Goal: Transaction & Acquisition: Purchase product/service

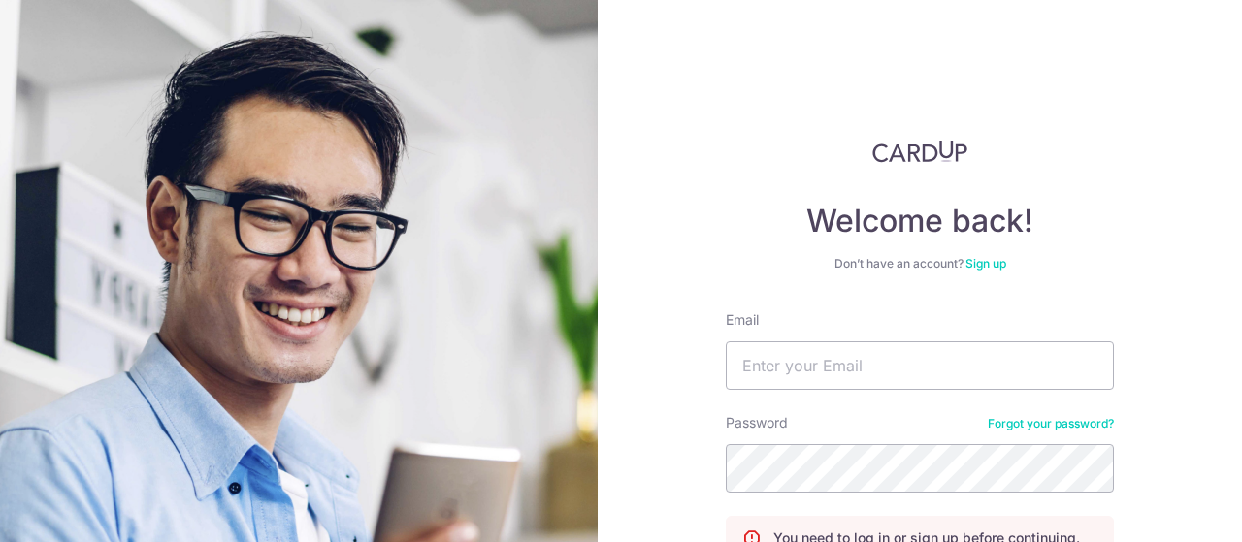
type input "diana@tianpo.com"
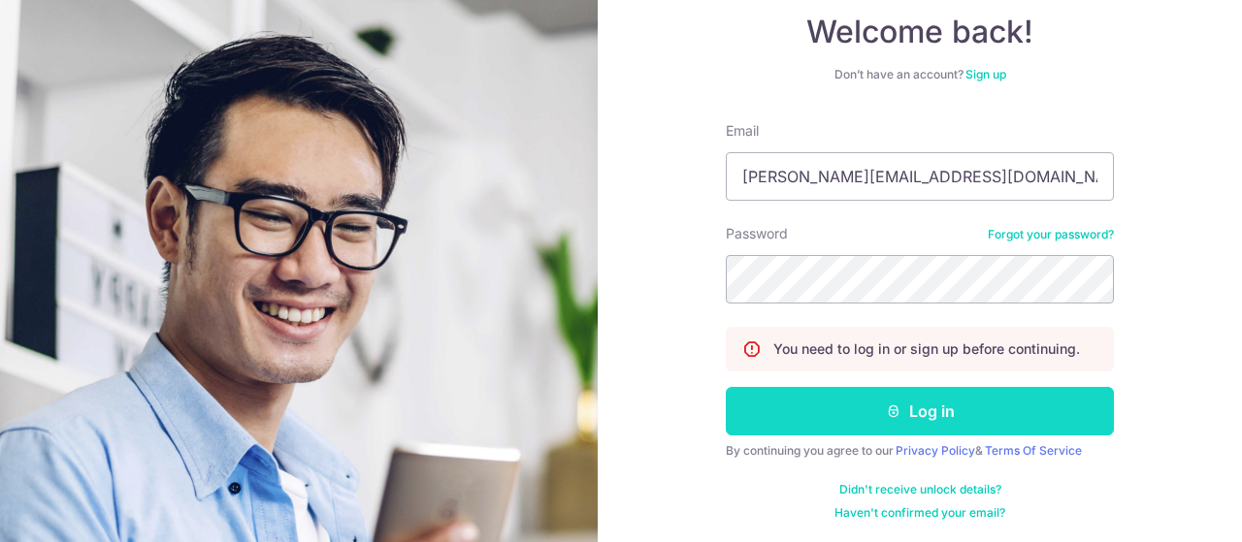
click at [916, 416] on button "Log in" at bounding box center [920, 411] width 388 height 49
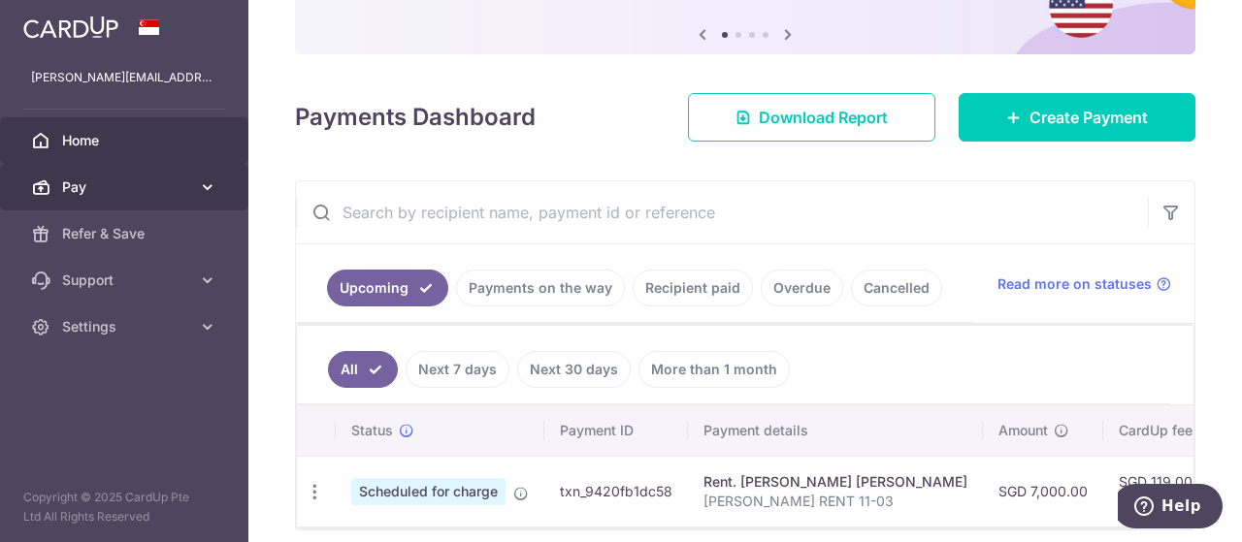
click at [132, 178] on span "Pay" at bounding box center [126, 187] width 128 height 19
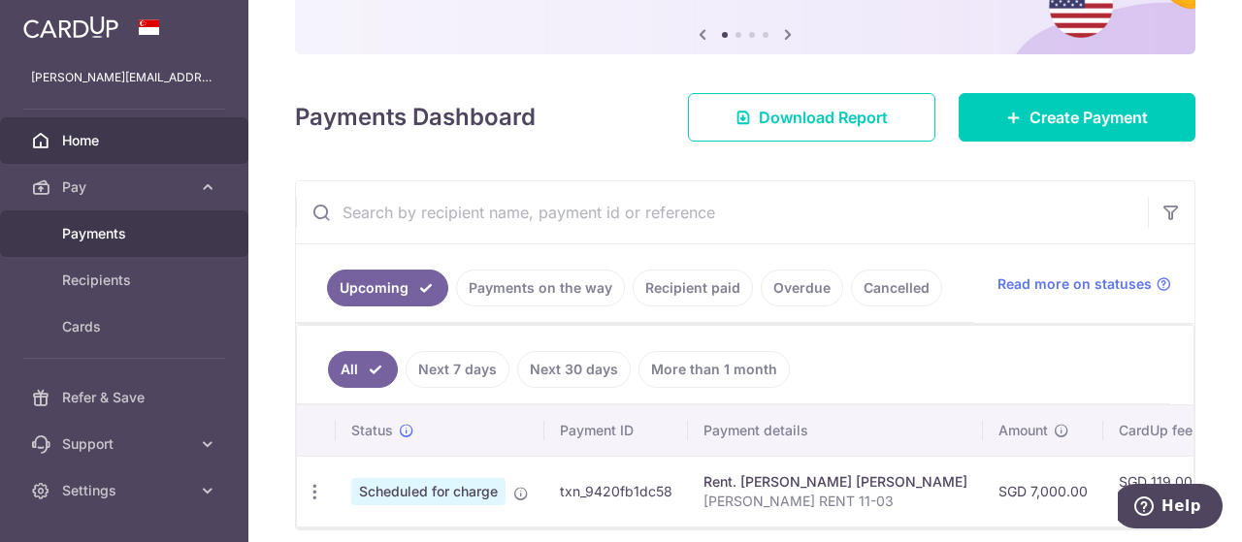
click at [127, 230] on span "Payments" at bounding box center [126, 233] width 128 height 19
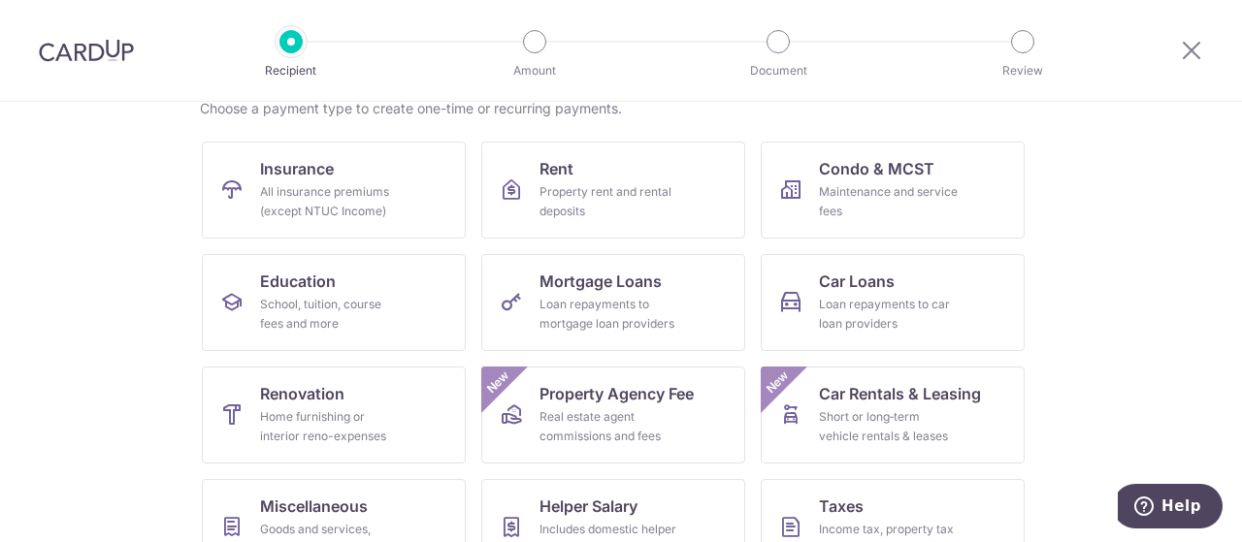
scroll to position [194, 0]
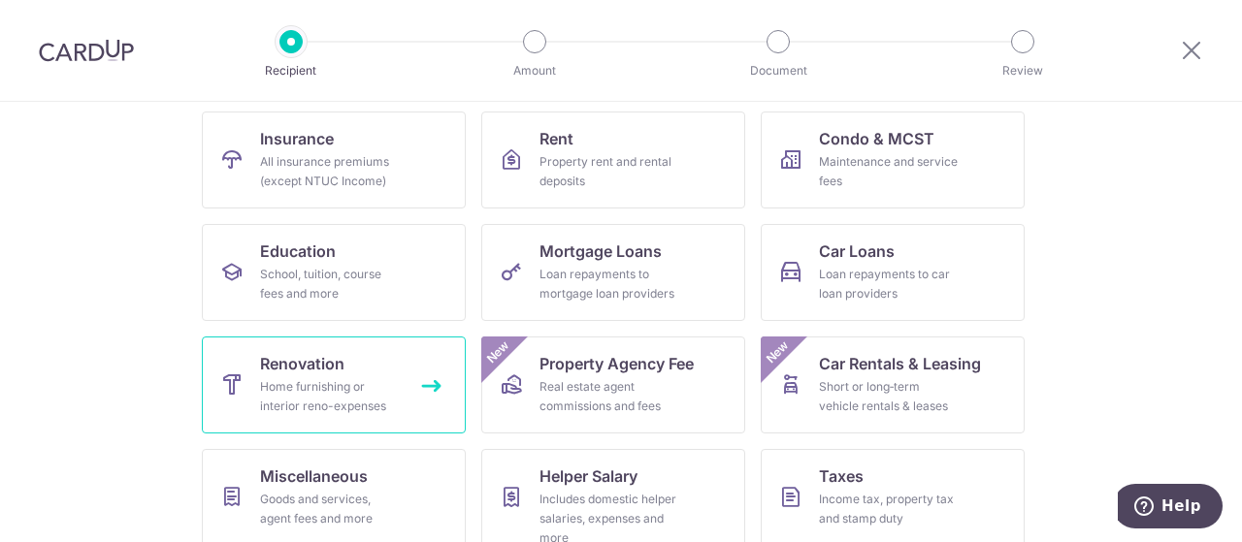
click at [281, 389] on div "Home furnishing or interior reno-expenses" at bounding box center [330, 396] width 140 height 39
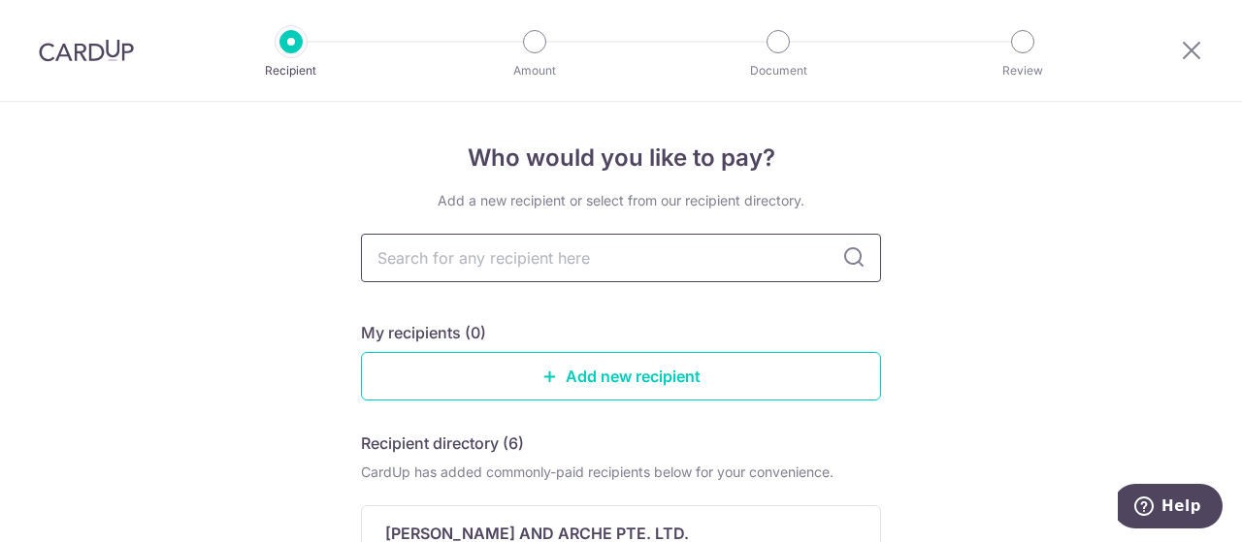
drag, startPoint x: 0, startPoint y: 0, endPoint x: 706, endPoint y: 259, distance: 752.3
click at [706, 259] on input "text" at bounding box center [621, 258] width 520 height 49
click at [628, 381] on link "Add new recipient" at bounding box center [621, 376] width 520 height 49
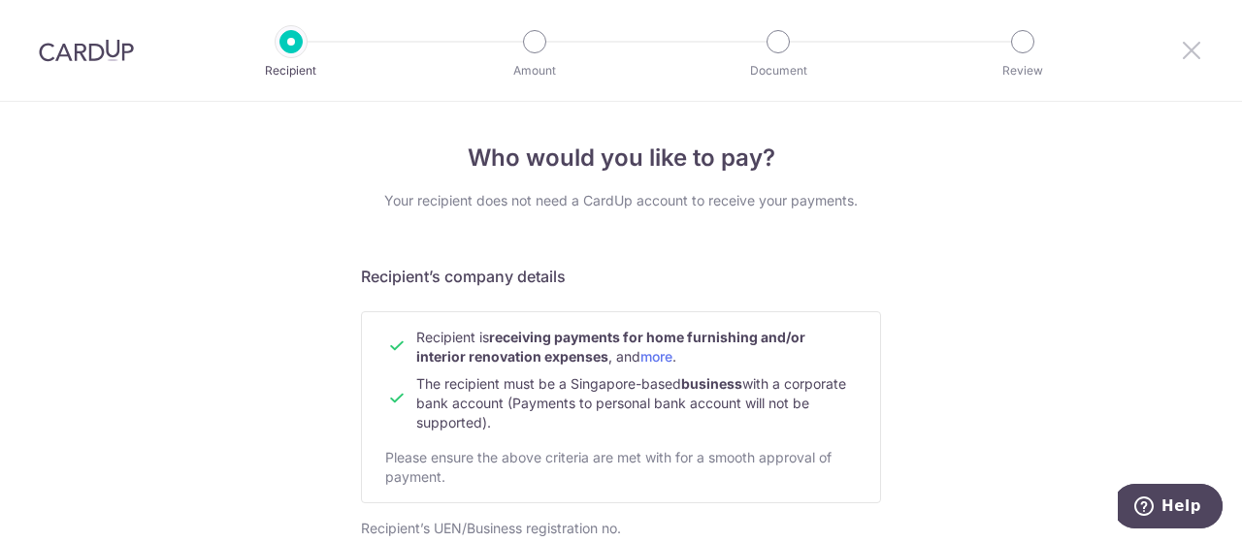
click at [1193, 48] on icon at bounding box center [1191, 50] width 23 height 24
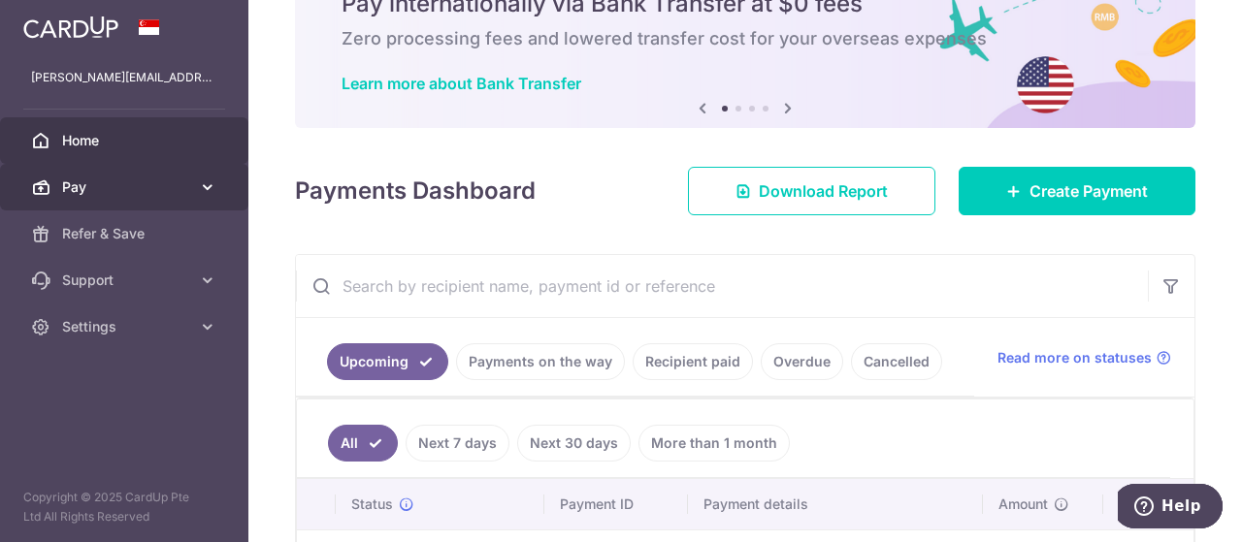
click at [198, 190] on icon at bounding box center [207, 187] width 19 height 19
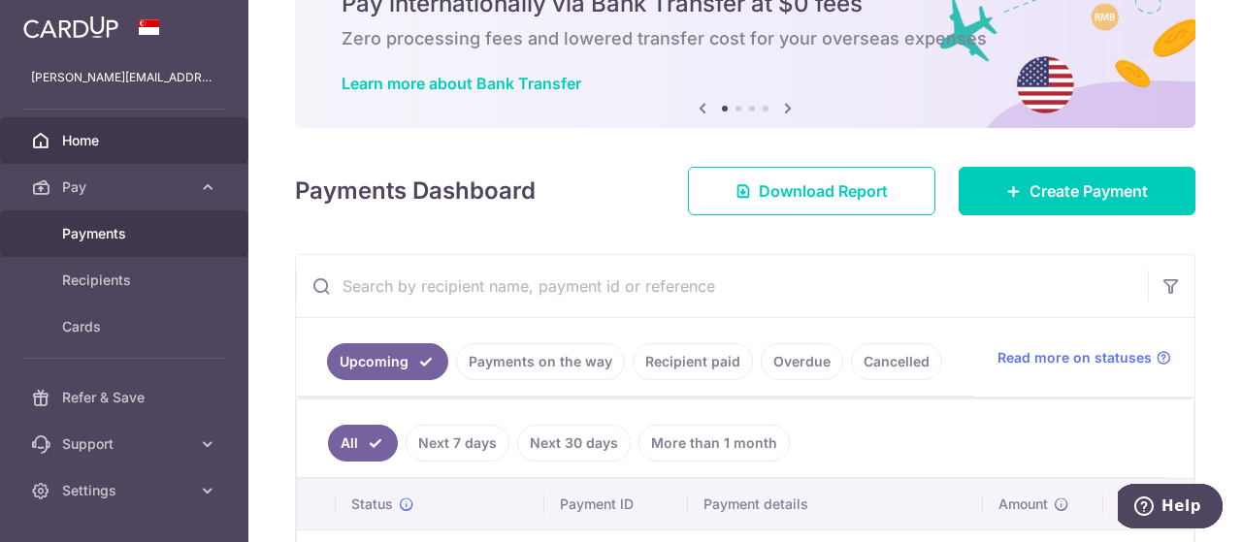
click at [166, 236] on span "Payments" at bounding box center [126, 233] width 128 height 19
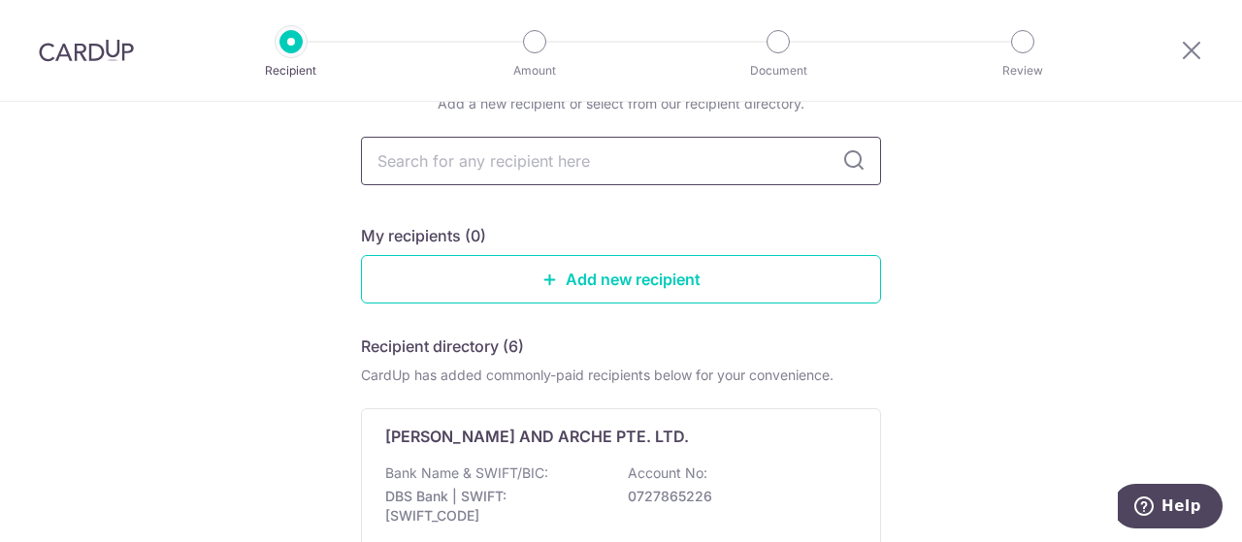
drag, startPoint x: 515, startPoint y: 166, endPoint x: 523, endPoint y: 174, distance: 11.0
click at [518, 172] on input "text" at bounding box center [621, 161] width 520 height 49
type input "fascina"
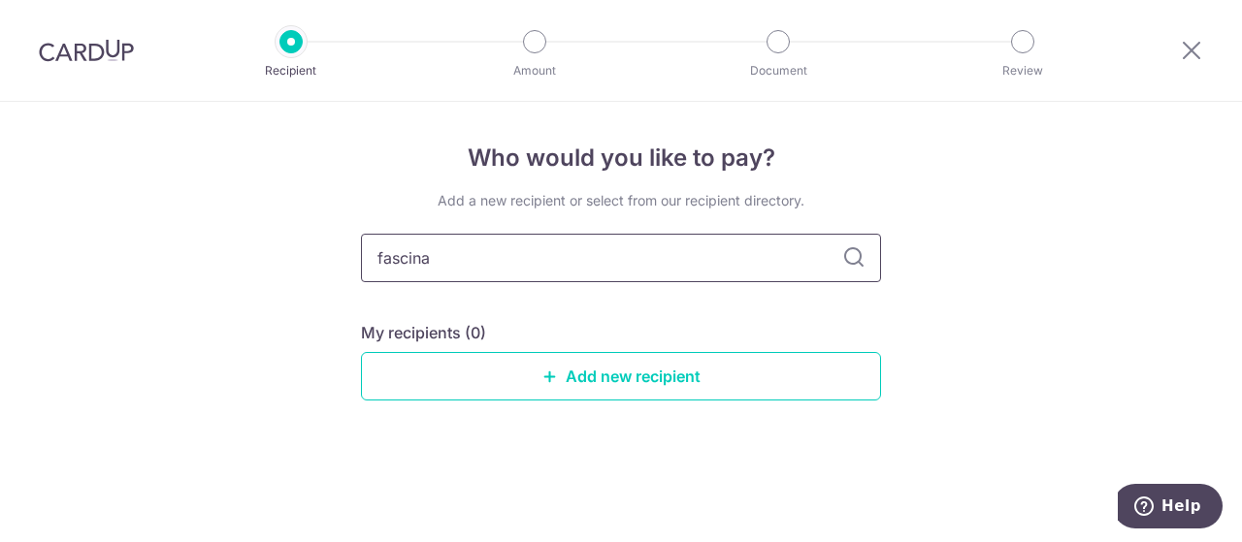
click at [669, 269] on input "fascina" at bounding box center [621, 258] width 520 height 49
type input "f"
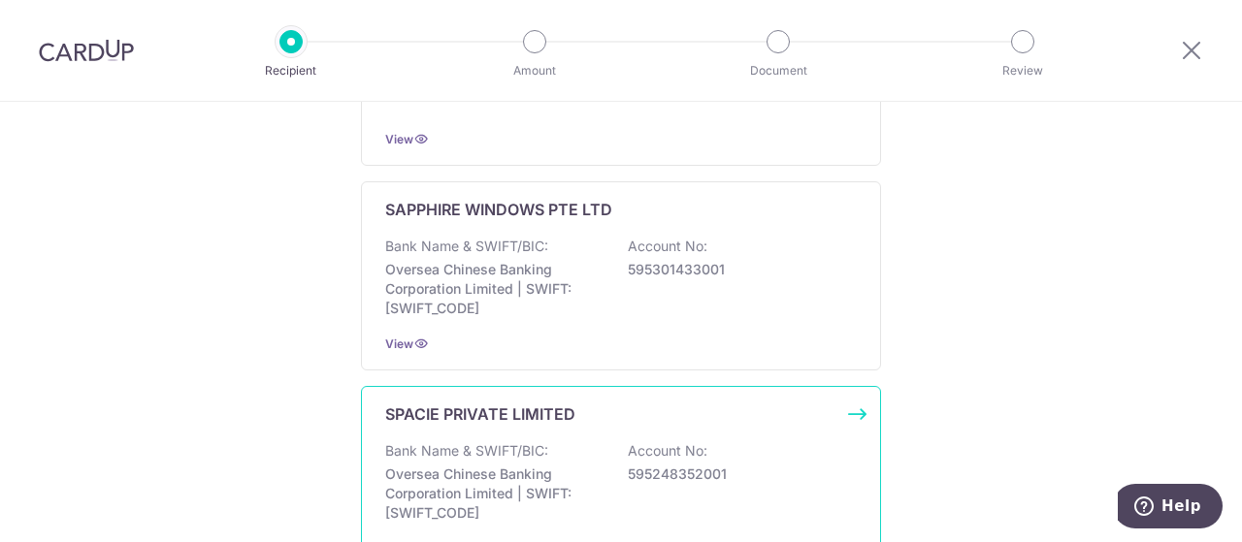
scroll to position [1308, 0]
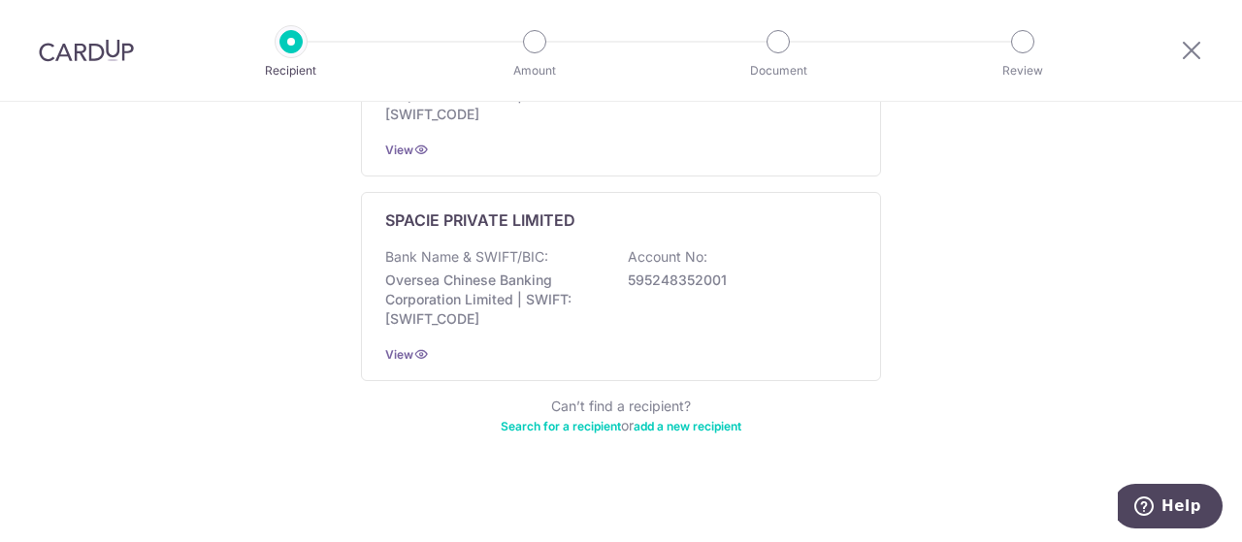
click at [569, 419] on link "Search for a recipient" at bounding box center [561, 426] width 120 height 15
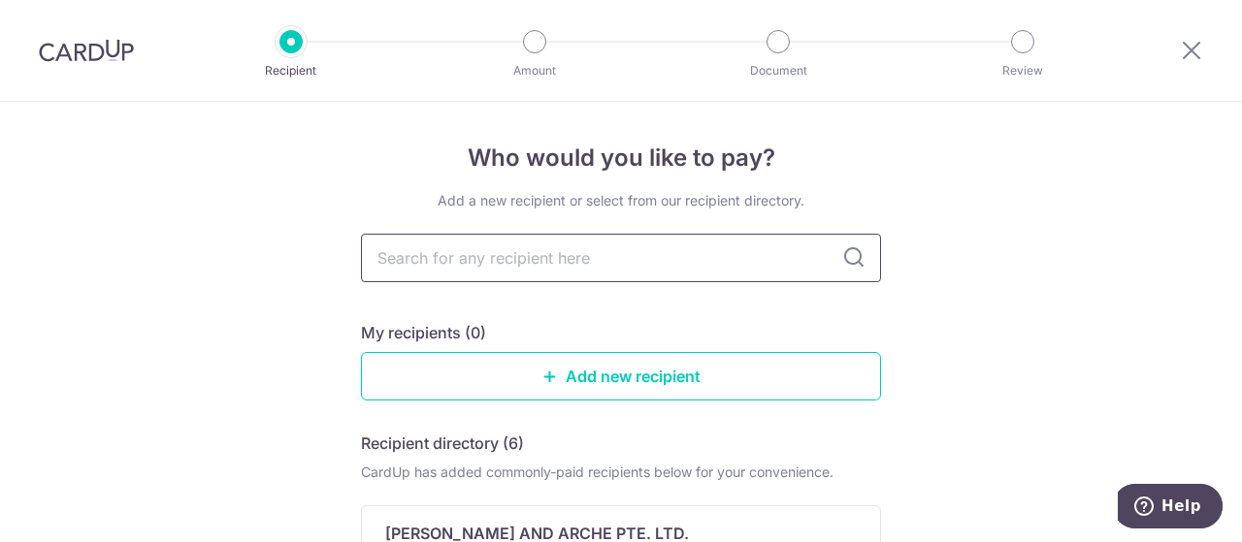
click at [514, 253] on input "text" at bounding box center [621, 258] width 520 height 49
type input "fascina"
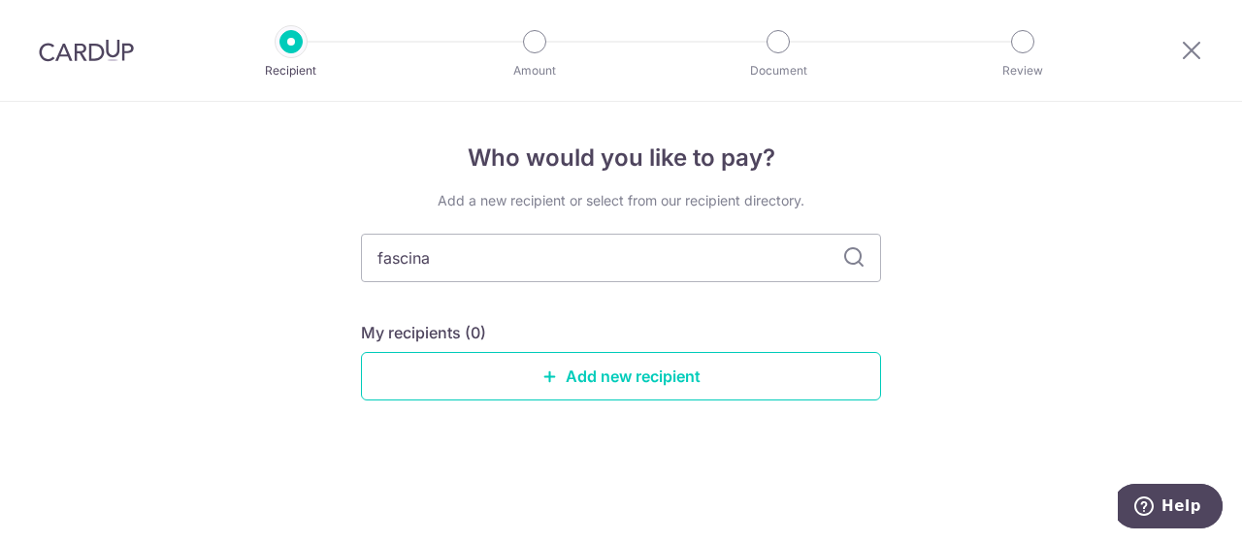
drag, startPoint x: 485, startPoint y: 242, endPoint x: 358, endPoint y: 257, distance: 128.0
click at [358, 257] on div "Who would you like to pay? Add a new recipient or select from our recipient dir…" at bounding box center [621, 322] width 1242 height 440
click at [619, 378] on link "Add new recipient" at bounding box center [621, 376] width 520 height 49
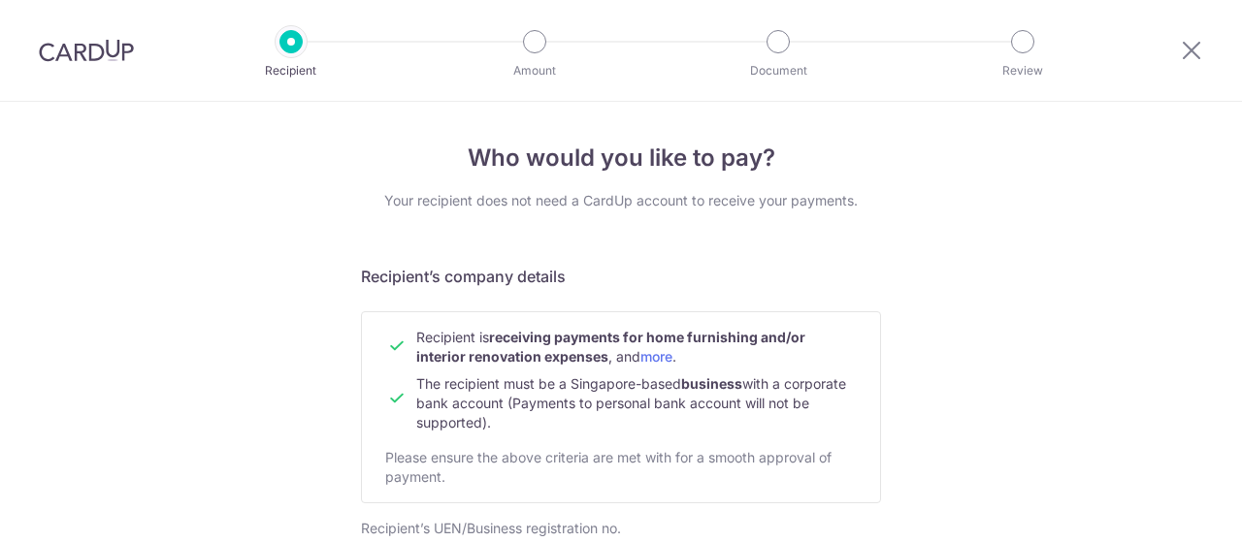
scroll to position [291, 0]
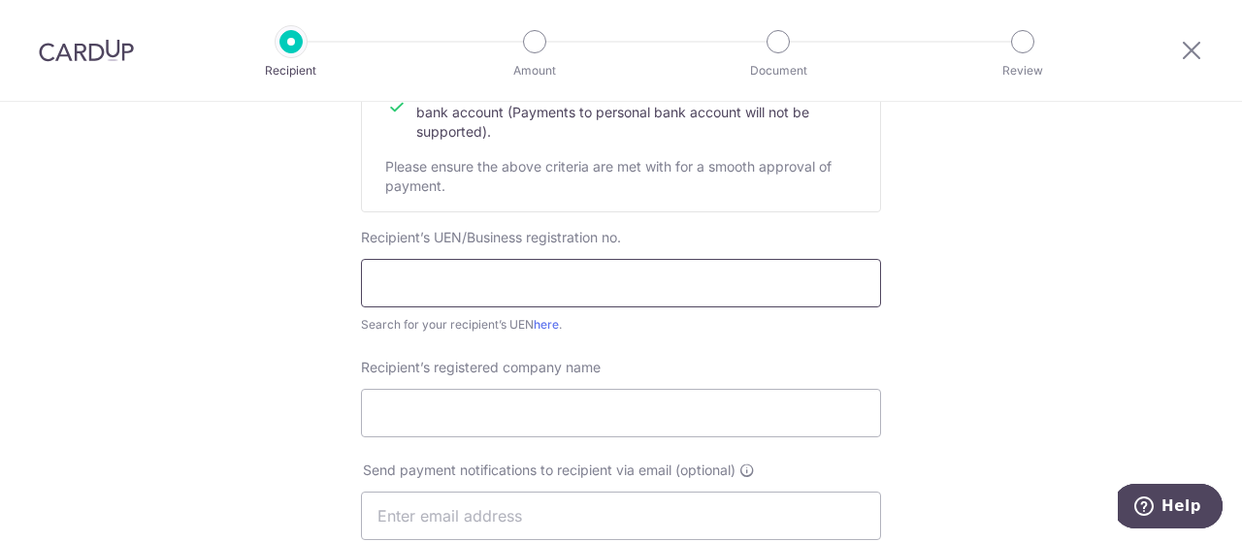
drag, startPoint x: 483, startPoint y: 288, endPoint x: 489, endPoint y: 297, distance: 10.5
click at [483, 288] on input "text" at bounding box center [621, 283] width 520 height 49
type input "198702136N"
click button "Submit Request" at bounding box center [0, 0] width 0 height 0
drag, startPoint x: 520, startPoint y: 290, endPoint x: 356, endPoint y: 284, distance: 164.1
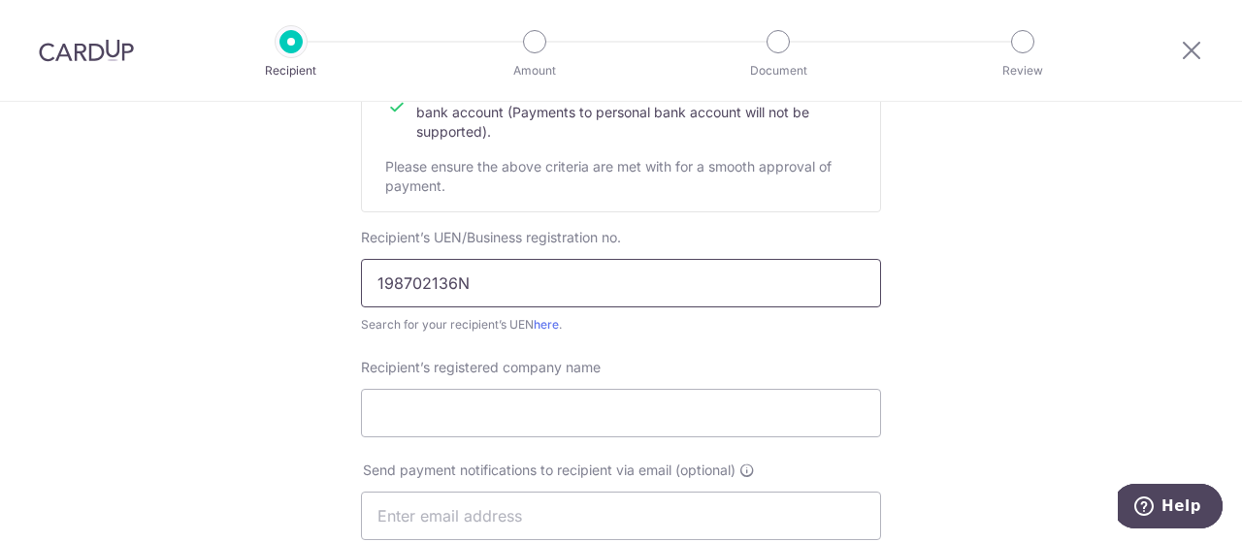
click at [361, 284] on input "198702136N" at bounding box center [621, 283] width 520 height 49
click at [543, 323] on link "here" at bounding box center [546, 324] width 25 height 15
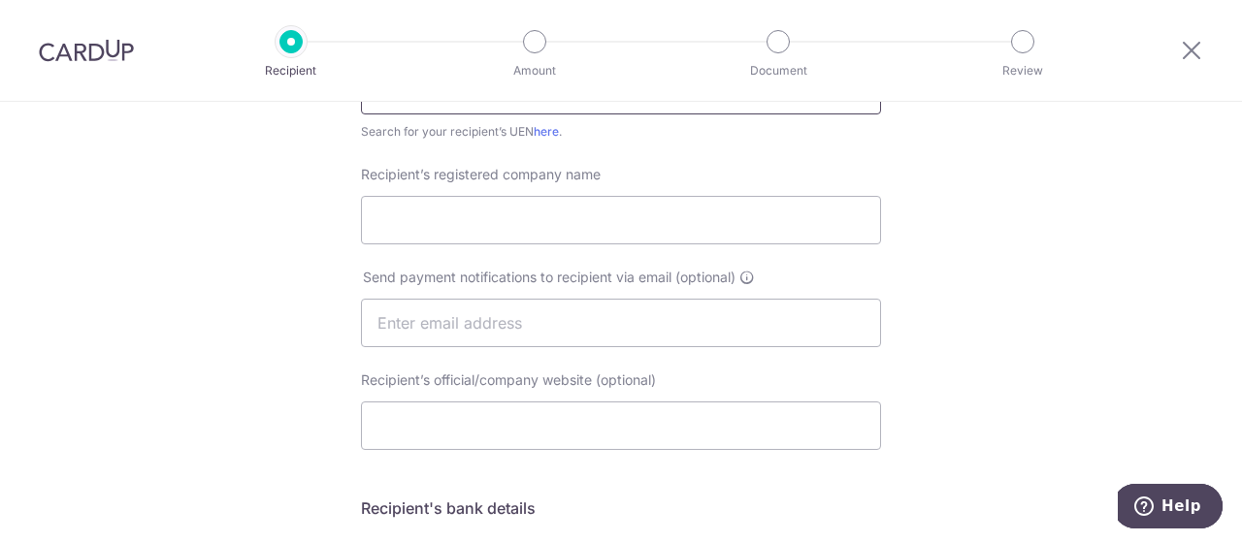
scroll to position [485, 0]
click at [462, 214] on input "Recipient’s registered company name" at bounding box center [621, 219] width 520 height 49
type input "Fascina Pte Ltd"
click at [497, 321] on input "text" at bounding box center [621, 322] width 520 height 49
type input "diana@tianpo.com"
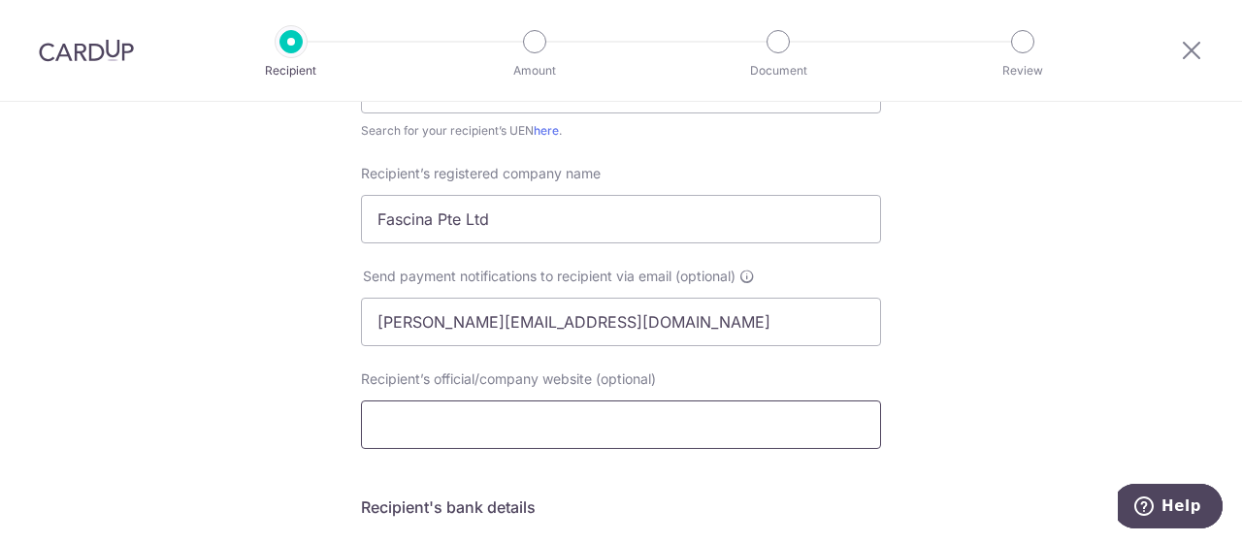
click at [480, 426] on input "Recipient’s official/company website (optional)" at bounding box center [621, 425] width 520 height 49
click at [1005, 353] on div "Who would you like to pay? Your recipient does not need a CardUp account to rec…" at bounding box center [621, 346] width 1242 height 1459
click at [642, 407] on input "Recipient’s official/company website (optional)" at bounding box center [621, 425] width 520 height 49
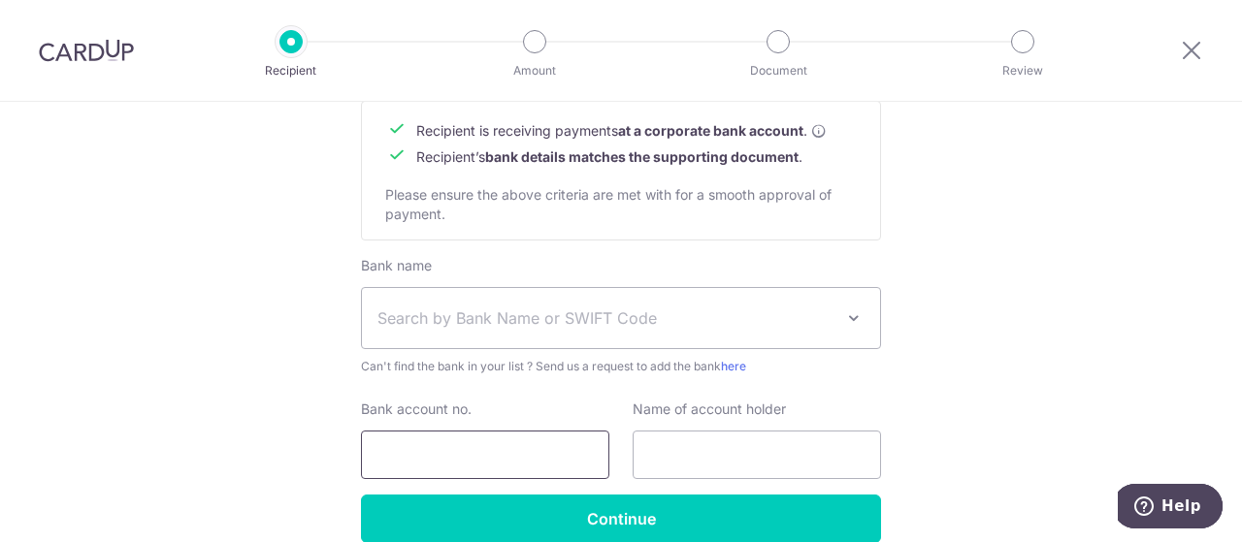
scroll to position [970, 0]
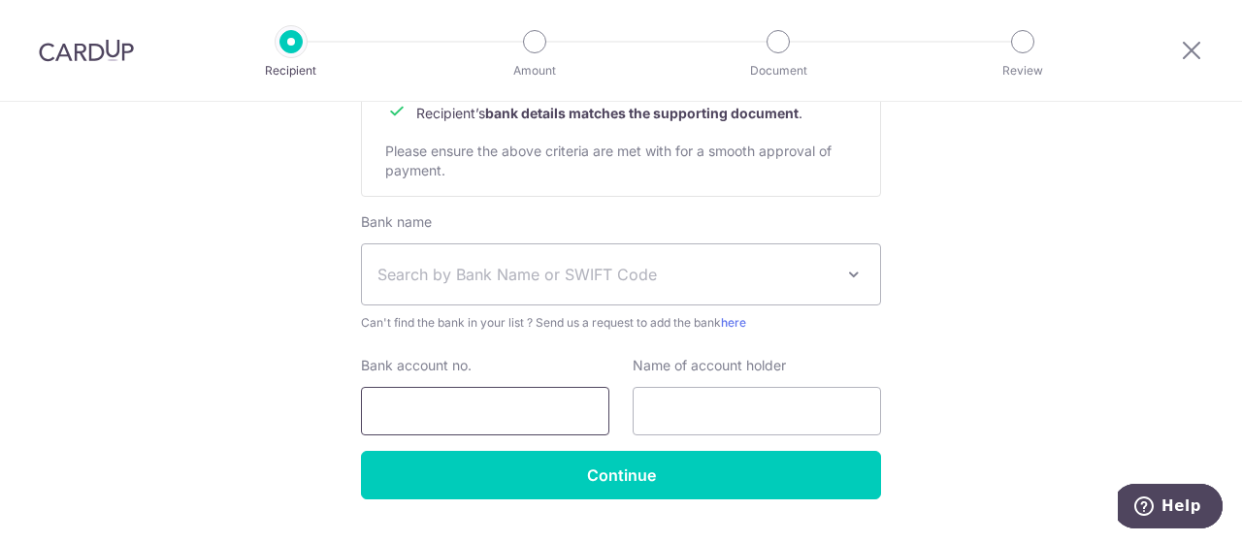
type input "www.fascina.com.sg"
click at [537, 420] on input "Bank account no." at bounding box center [485, 411] width 248 height 49
click at [401, 413] on input "695067983001" at bounding box center [485, 411] width 248 height 49
click at [439, 411] on input "695067983001" at bounding box center [485, 411] width 248 height 49
type input "695067983001"
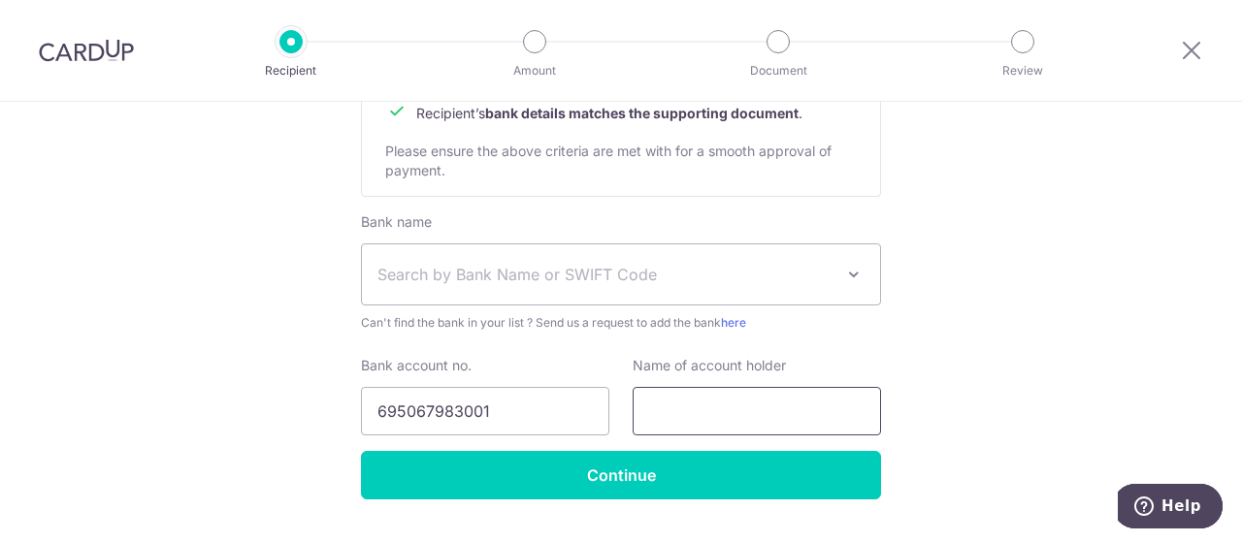
click at [678, 411] on input "text" at bounding box center [757, 411] width 248 height 49
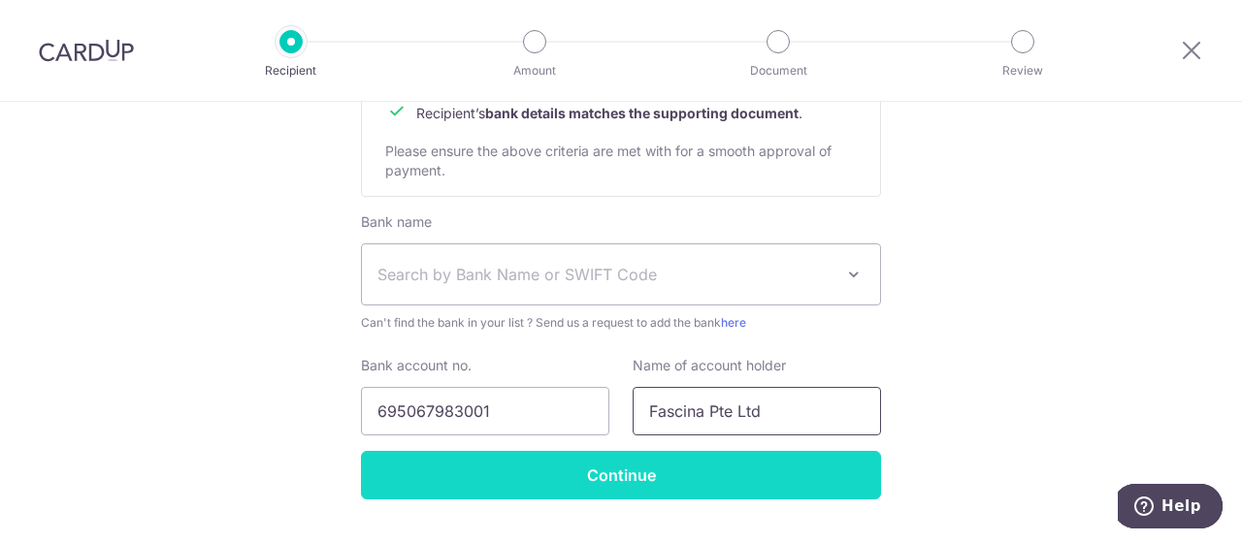
type input "Fascina Pte Ltd"
click at [619, 481] on input "Continue" at bounding box center [621, 475] width 520 height 49
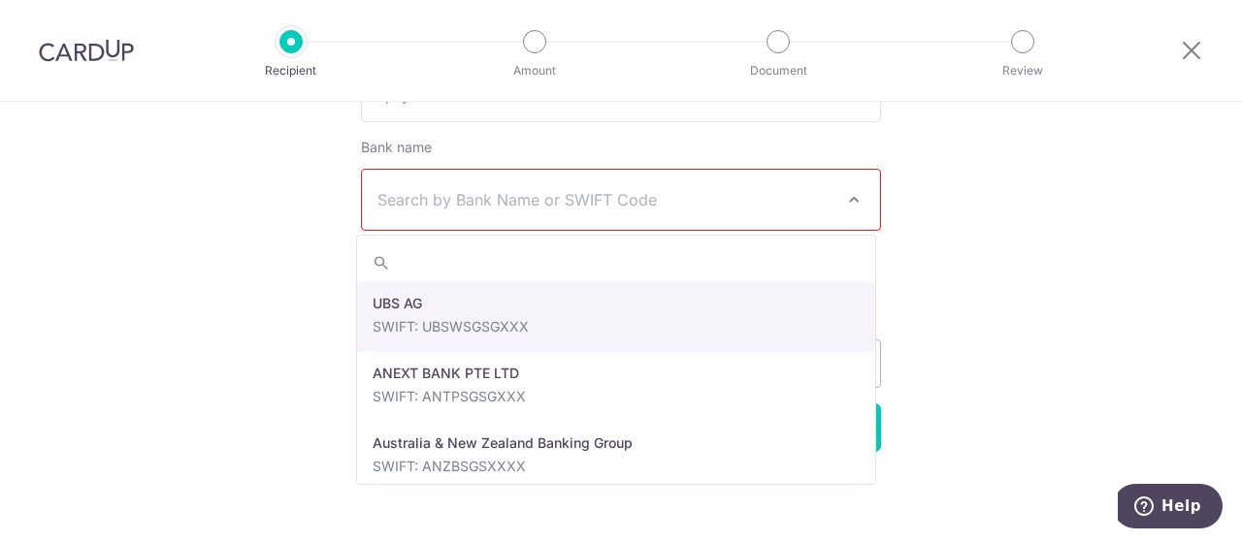
click at [514, 199] on span "Search by Bank Name or SWIFT Code" at bounding box center [605, 199] width 456 height 23
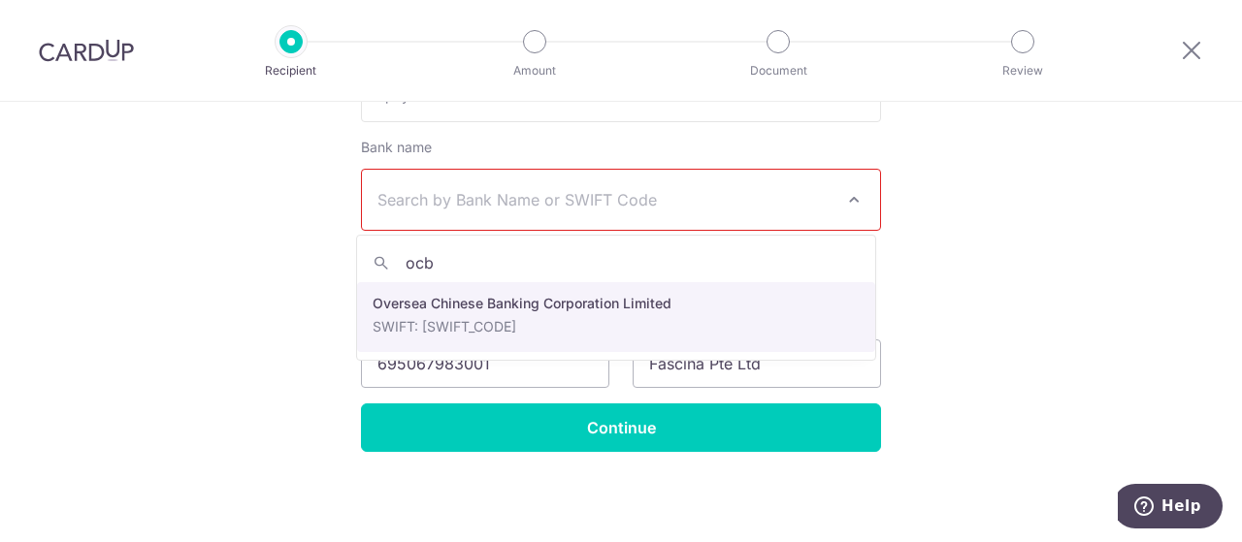
type input "ocbc"
select select "12"
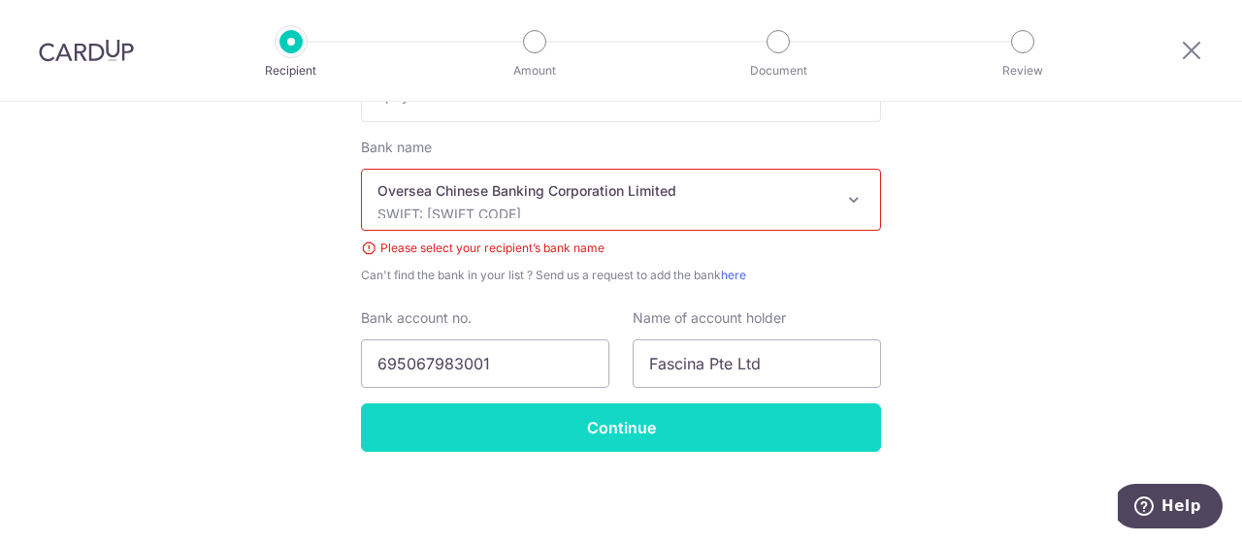
click at [588, 434] on input "Continue" at bounding box center [621, 428] width 520 height 49
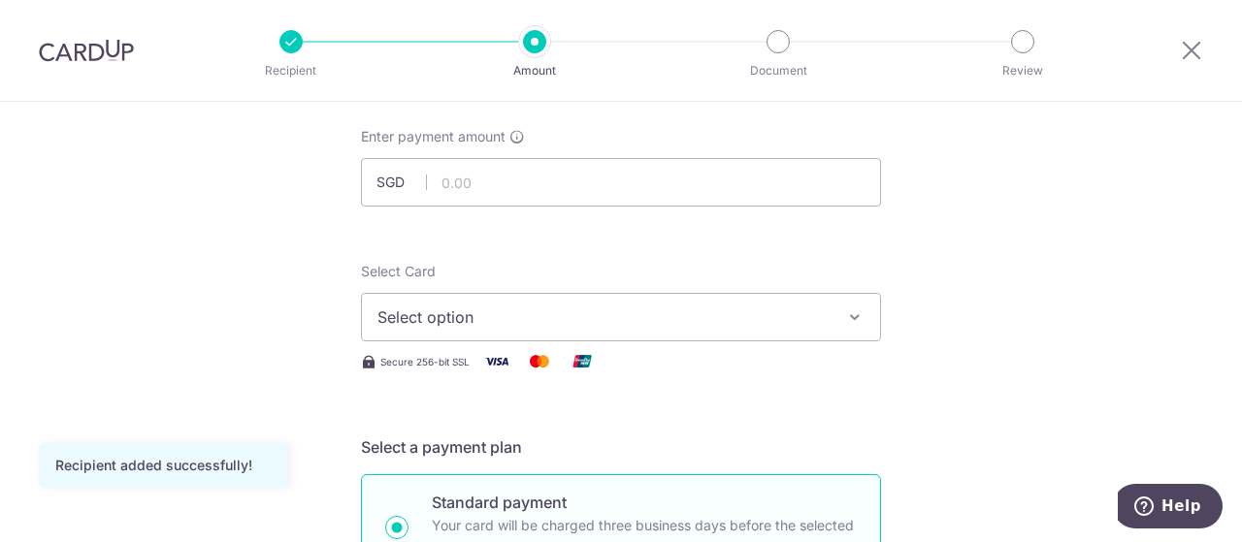
scroll to position [97, 0]
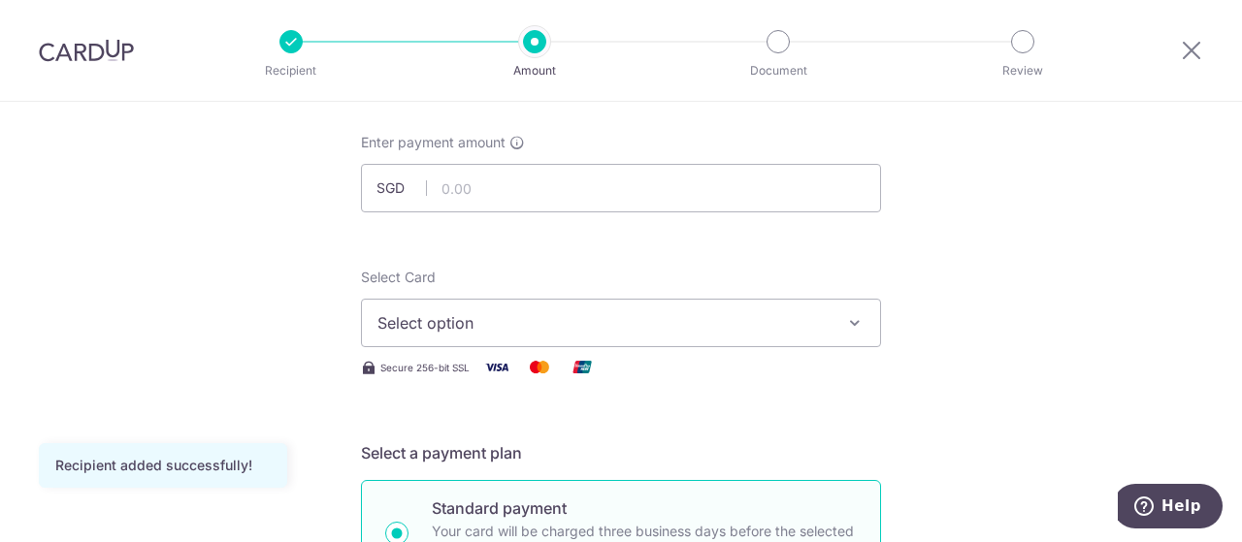
click at [504, 335] on button "Select option" at bounding box center [621, 323] width 520 height 49
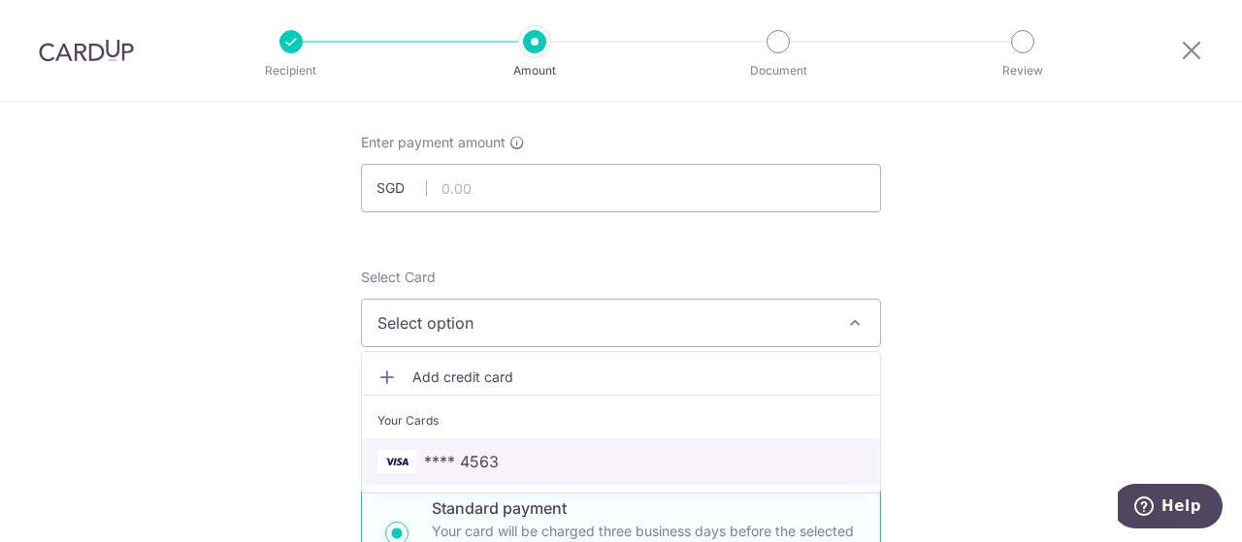
click at [483, 462] on span "**** 4563" at bounding box center [461, 461] width 75 height 23
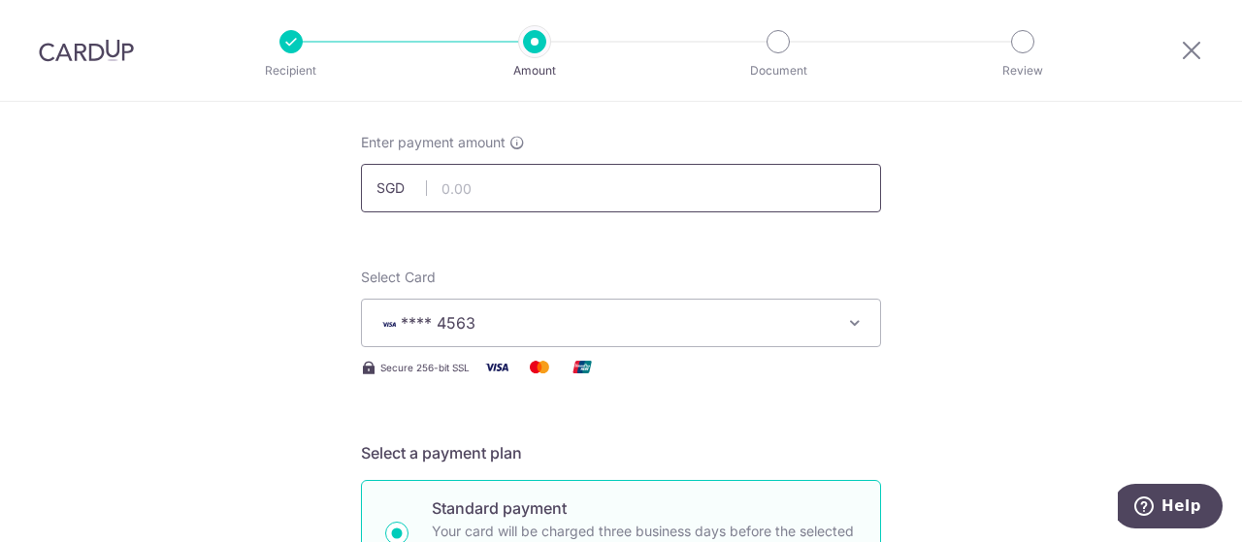
click at [473, 194] on input "text" at bounding box center [621, 188] width 520 height 49
type input "23,500.00"
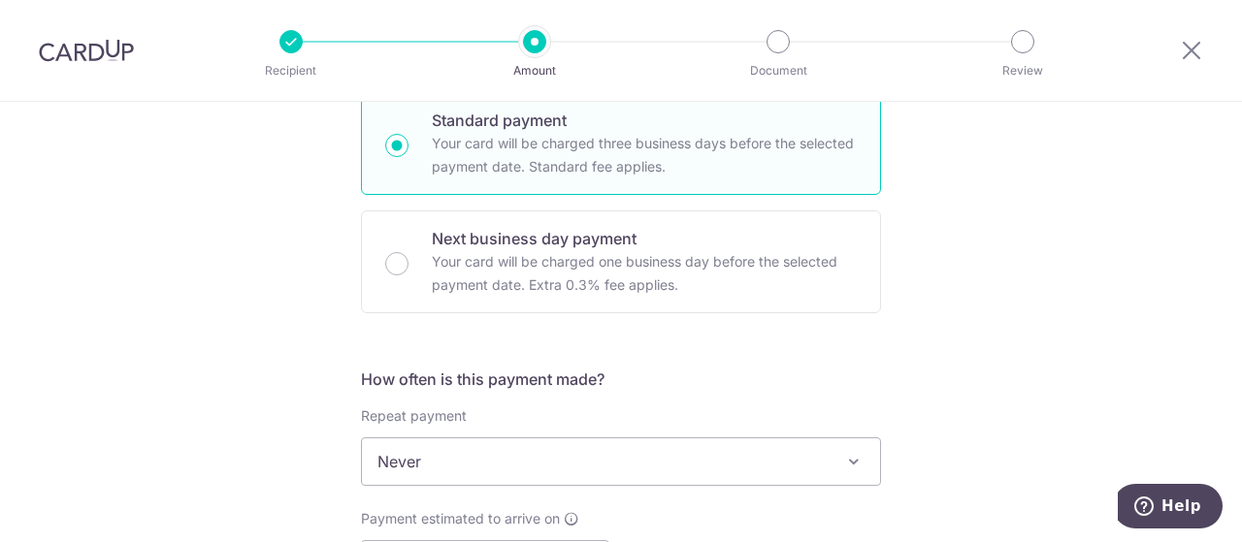
scroll to position [582, 0]
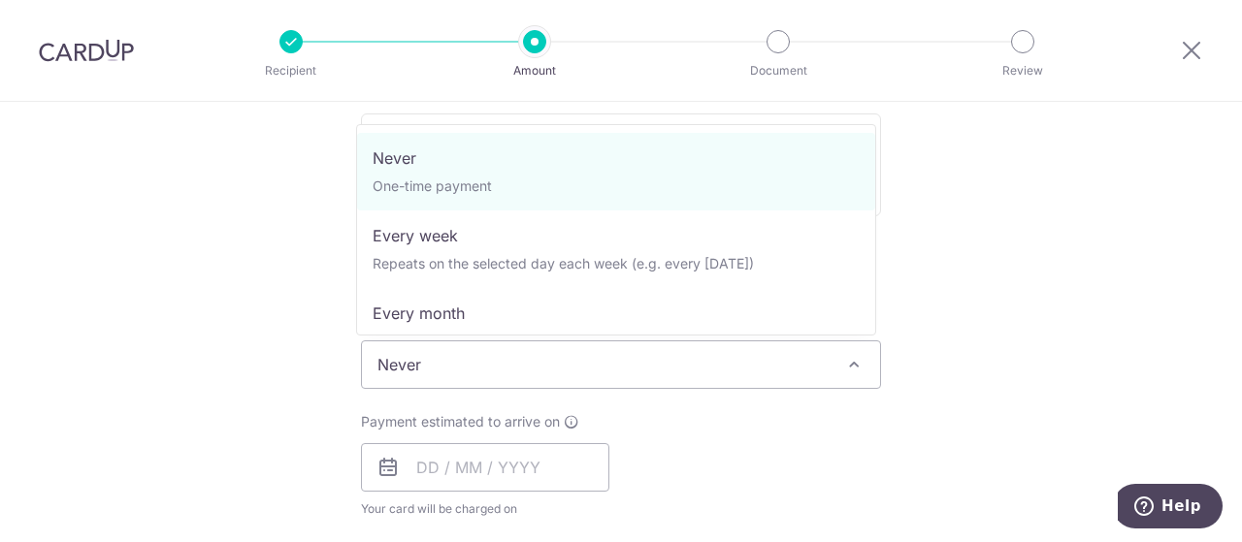
click at [572, 364] on span "Never" at bounding box center [621, 365] width 518 height 47
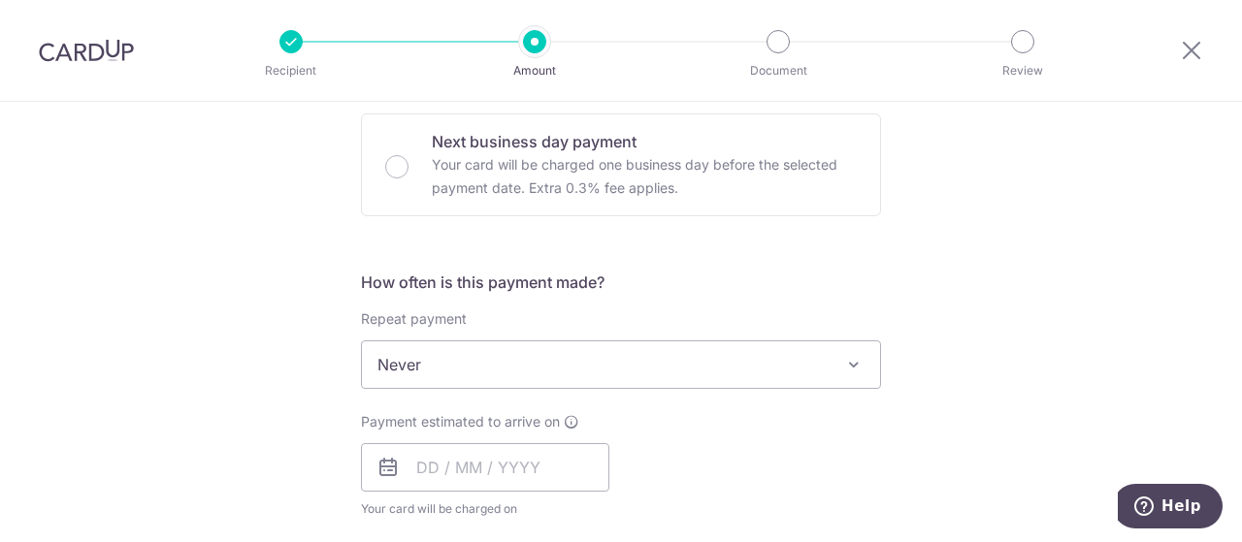
click at [391, 474] on icon at bounding box center [387, 467] width 23 height 23
click at [473, 464] on input "text" at bounding box center [485, 467] width 248 height 49
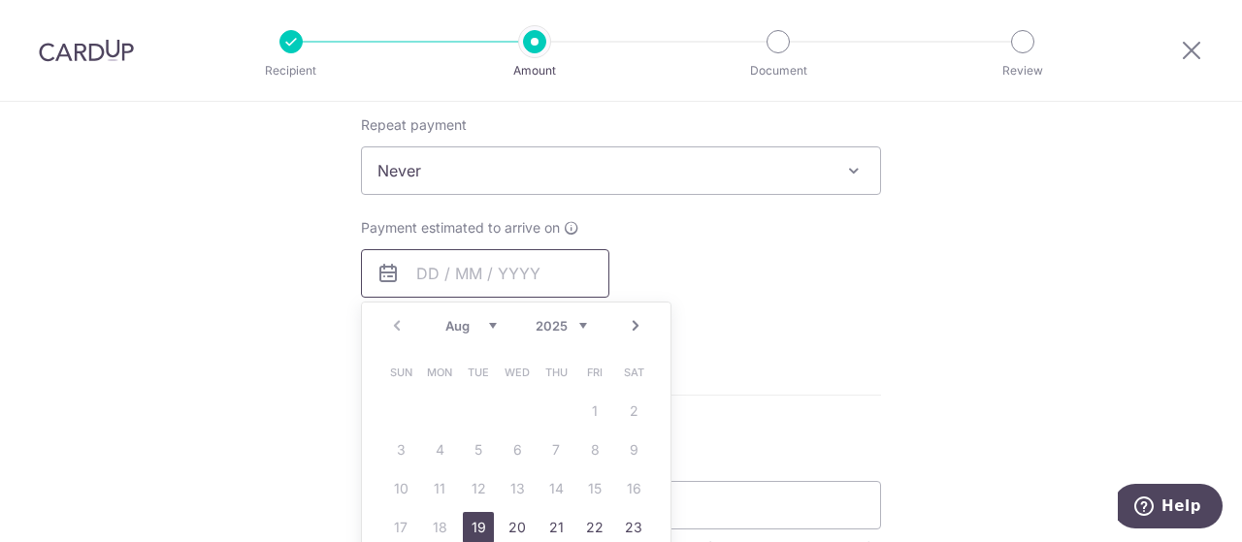
scroll to position [873, 0]
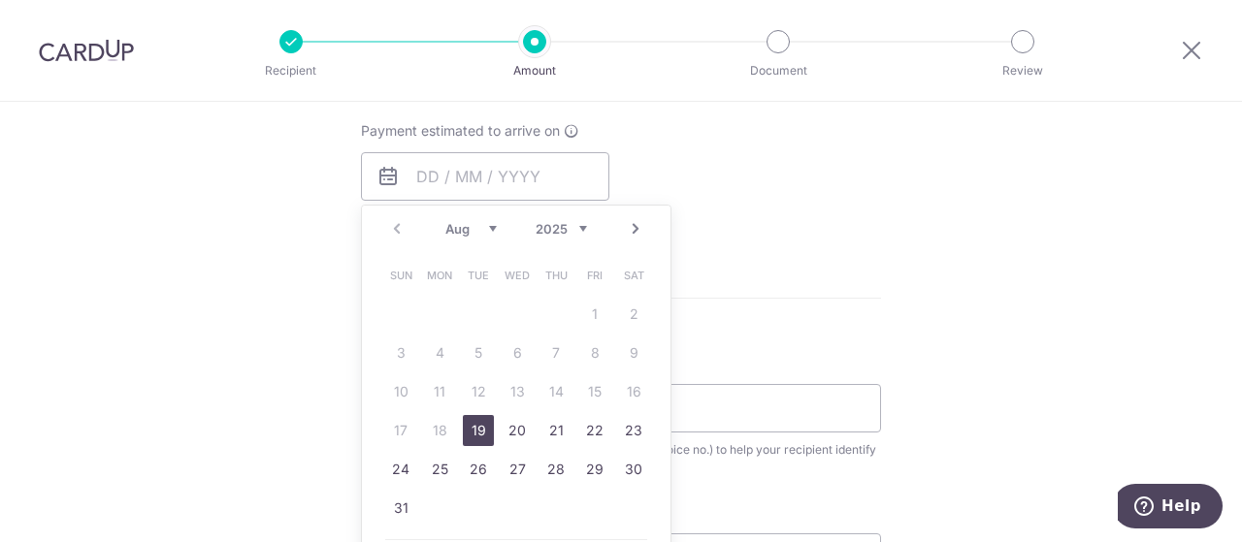
click at [475, 427] on link "19" at bounding box center [478, 430] width 31 height 31
type input "19/08/2025"
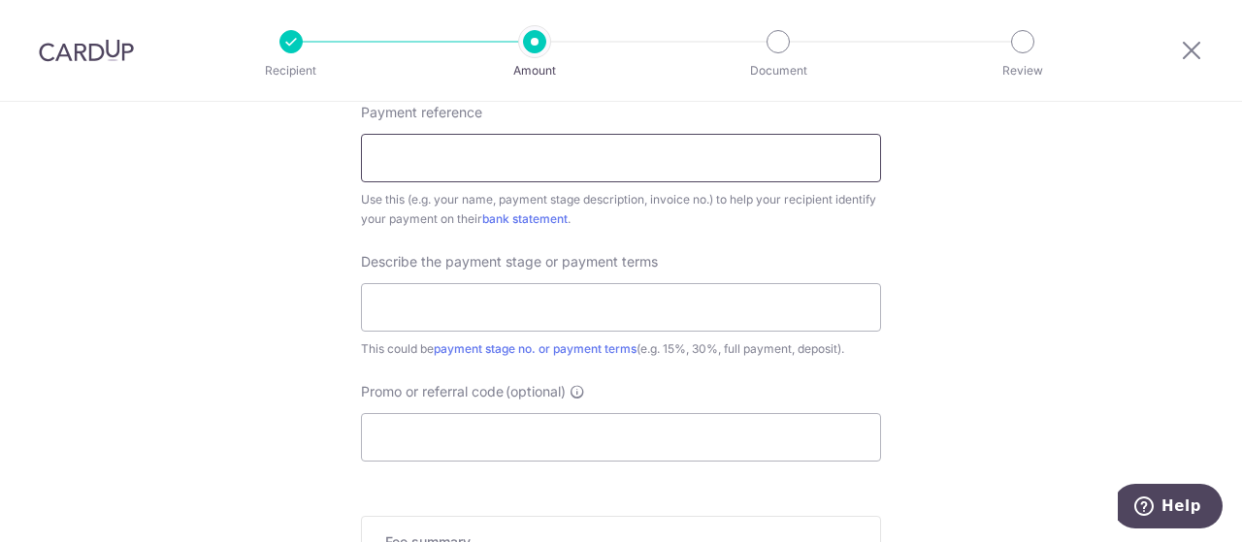
scroll to position [1067, 0]
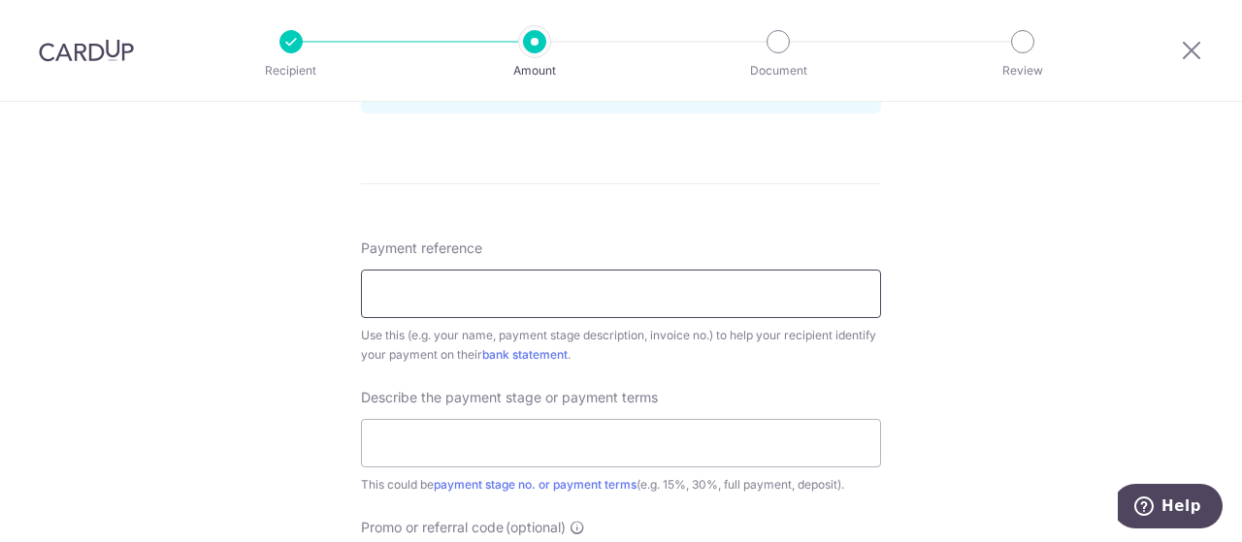
click at [595, 309] on input "Payment reference" at bounding box center [621, 294] width 520 height 49
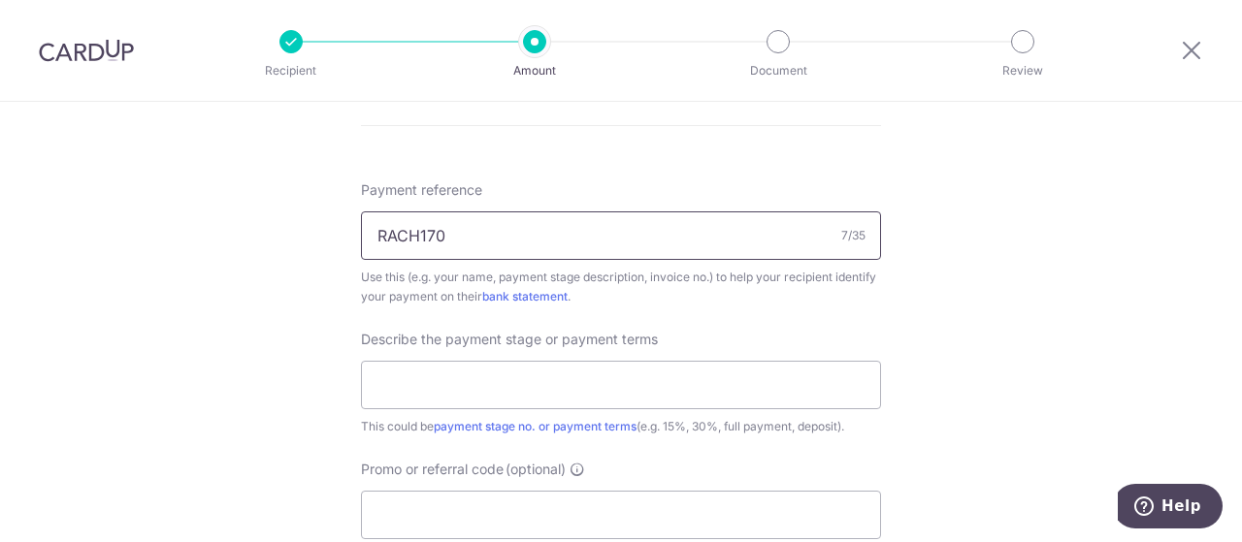
scroll to position [1164, 0]
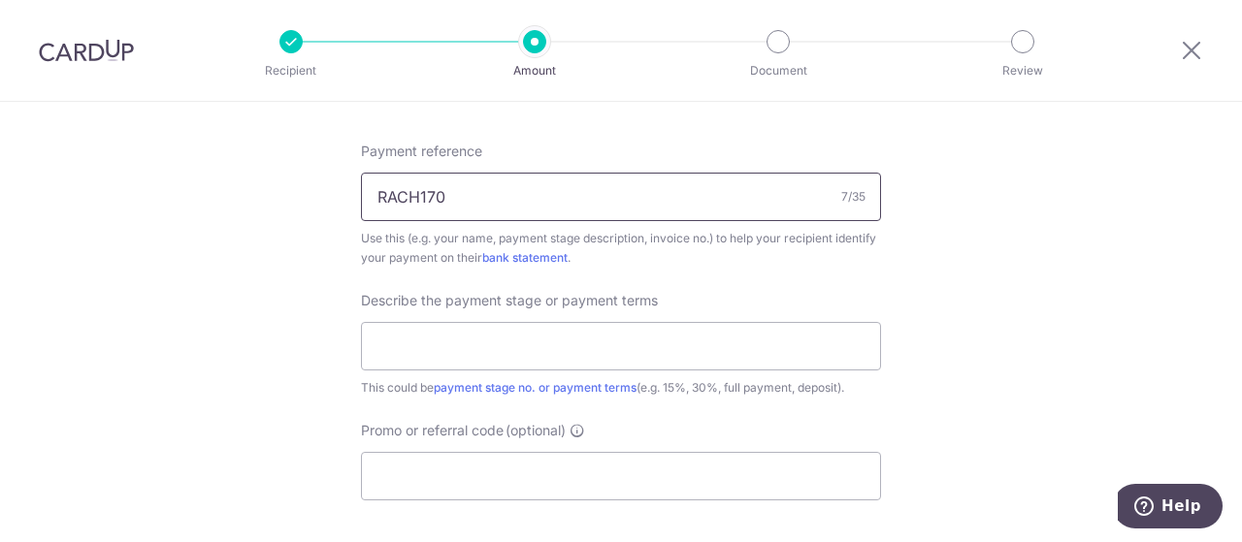
drag, startPoint x: 508, startPoint y: 186, endPoint x: 340, endPoint y: 187, distance: 168.8
type input "RACH170"
drag, startPoint x: 423, startPoint y: 185, endPoint x: 973, endPoint y: 131, distance: 552.8
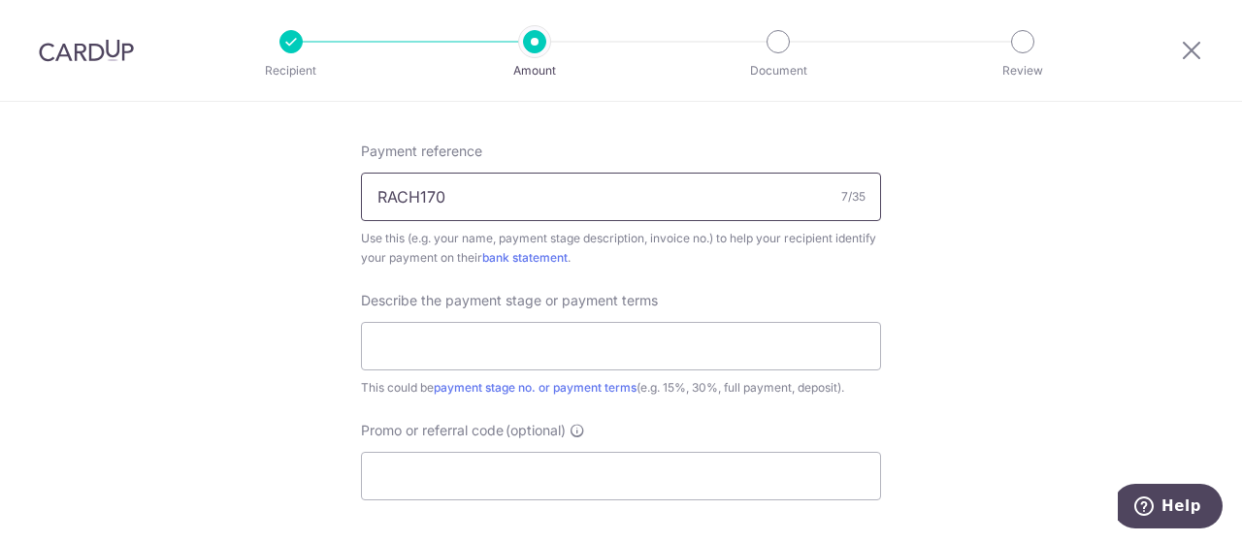
drag, startPoint x: 595, startPoint y: 203, endPoint x: 306, endPoint y: 178, distance: 290.2
click at [407, 195] on input "Payment reference" at bounding box center [621, 197] width 520 height 49
paste input "FAS/25150/CK"
type input "FAS/25150/CK"
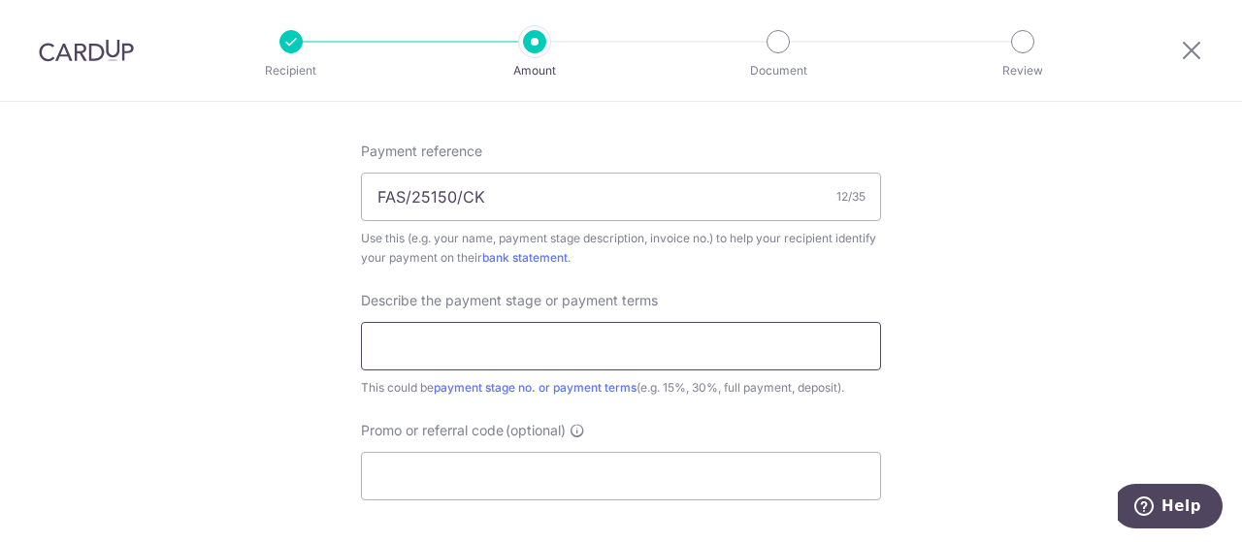
click at [612, 329] on input "text" at bounding box center [621, 346] width 520 height 49
type input "d"
type input "Deposit of 50%"
click at [456, 472] on input "Promo or referral code (optional)" at bounding box center [621, 476] width 520 height 49
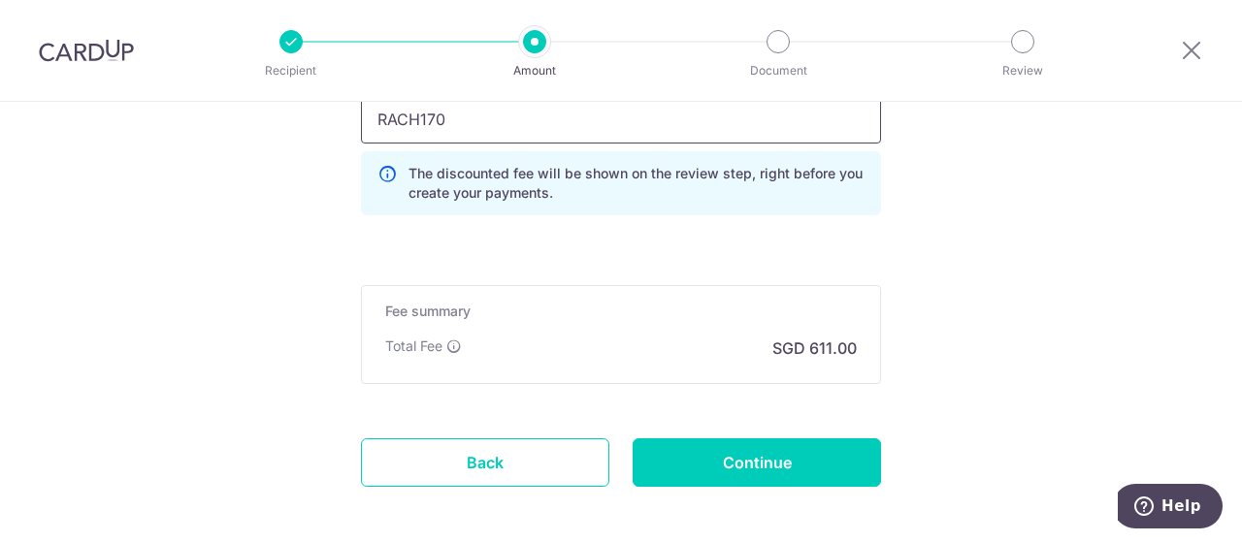
scroll to position [1552, 0]
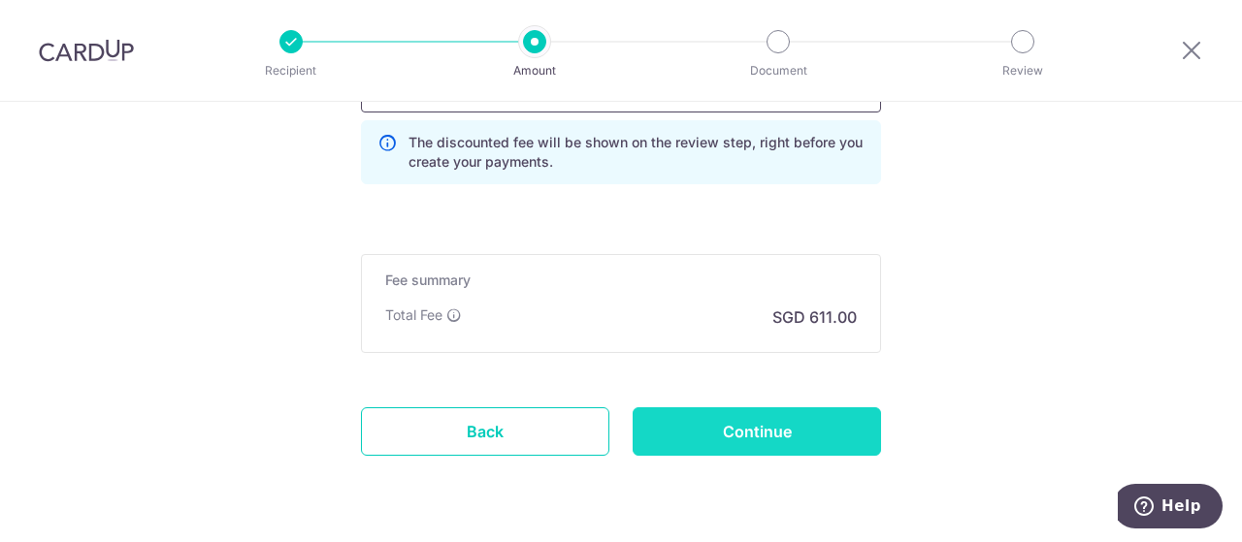
type input "RACH170"
click at [809, 432] on input "Continue" at bounding box center [757, 431] width 248 height 49
type input "Create Schedule"
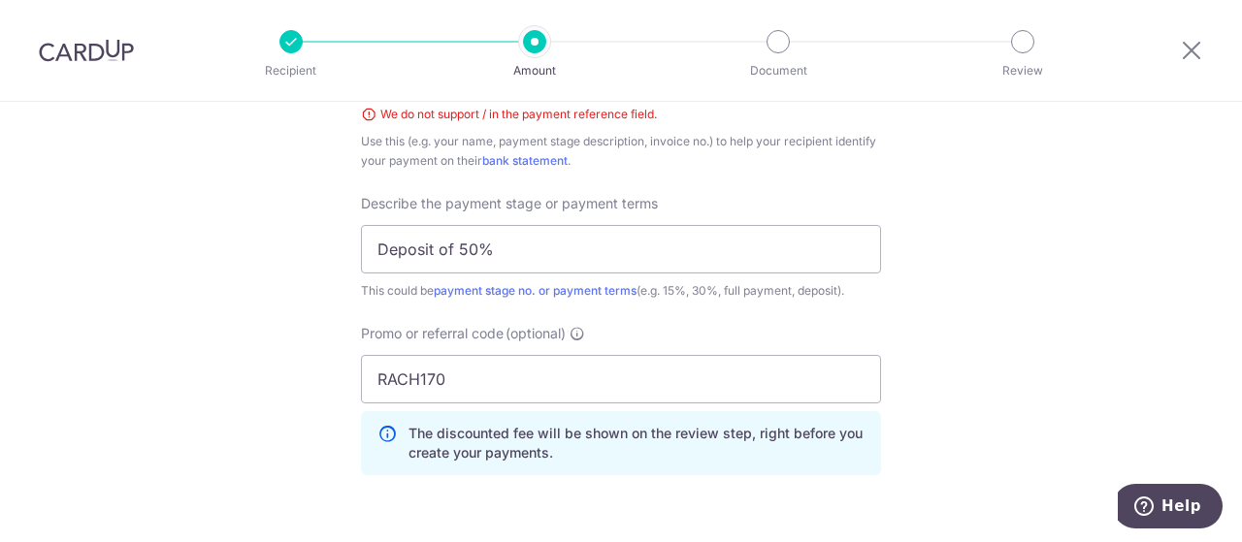
scroll to position [1191, 0]
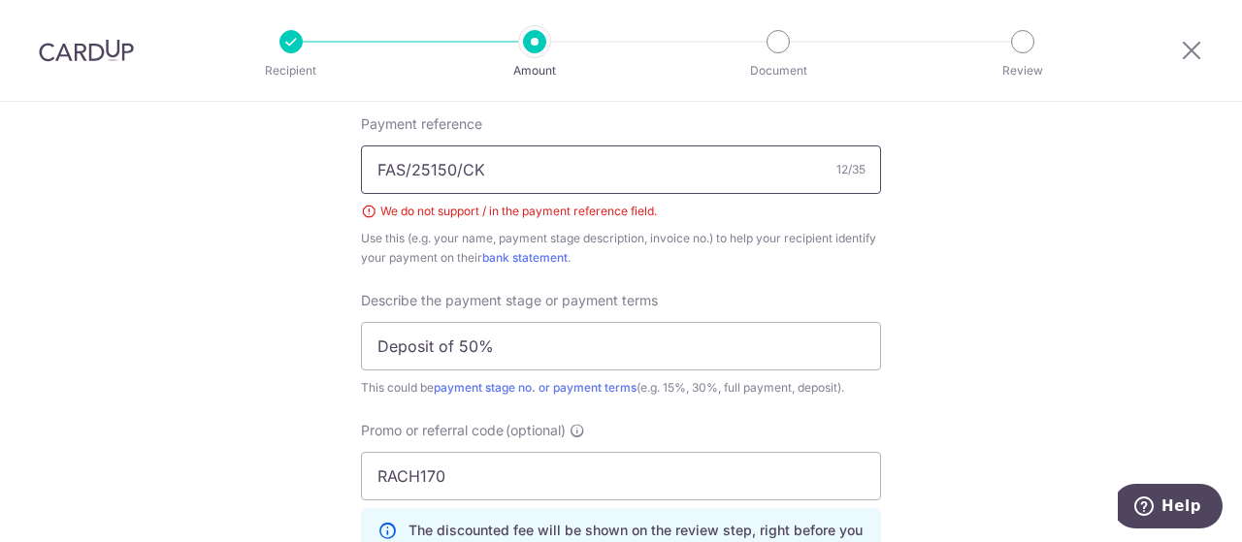
click at [404, 173] on input "FAS/25150/CK" at bounding box center [621, 170] width 520 height 49
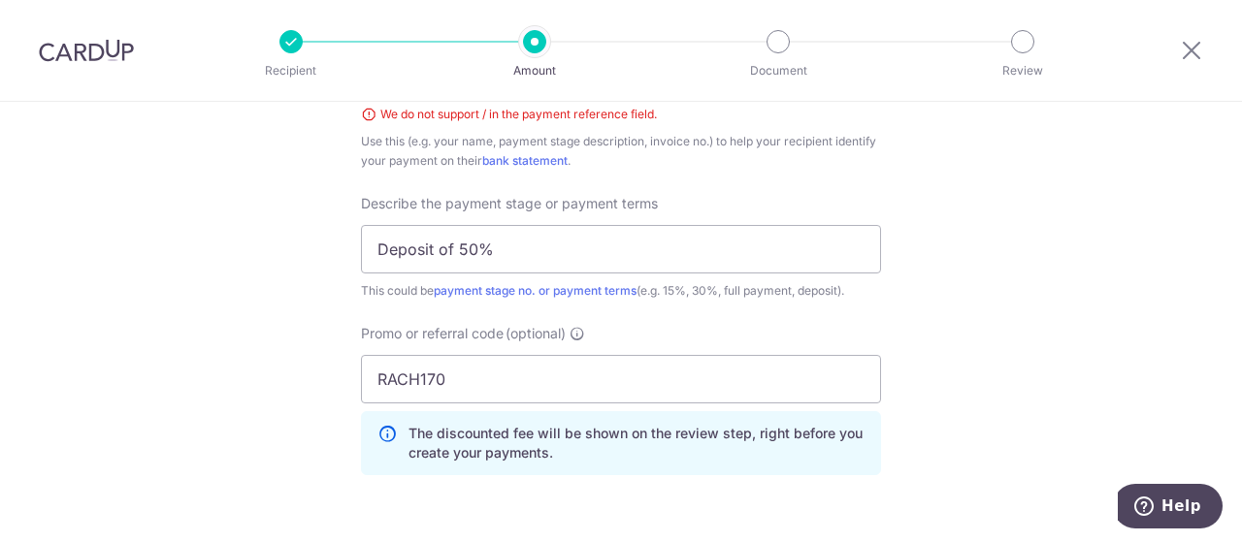
scroll to position [1579, 0]
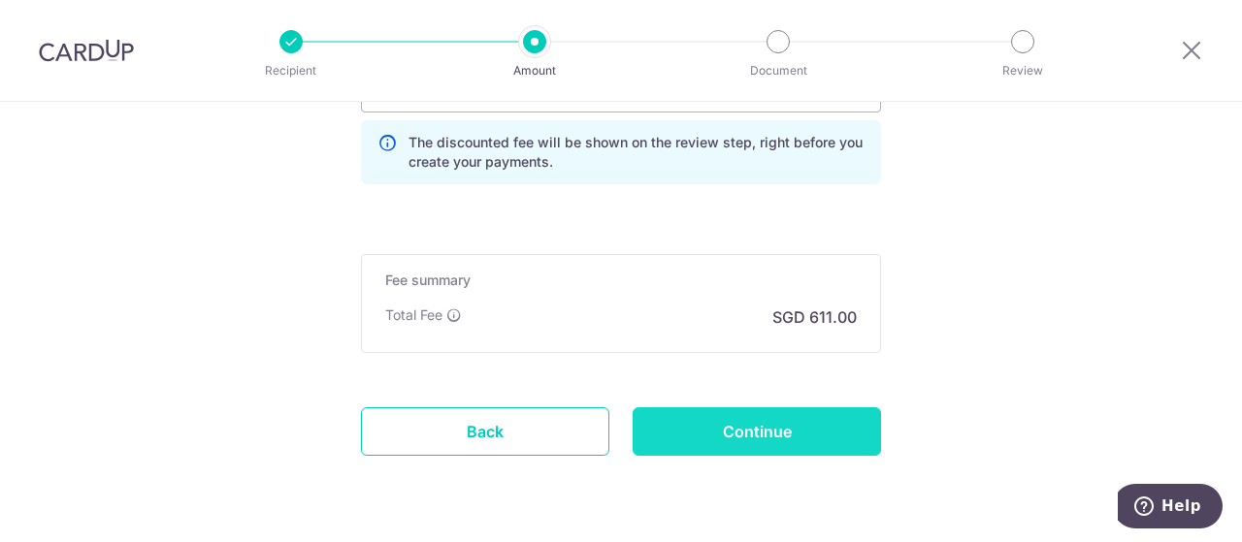
type input "FAS 25150 CK"
click at [792, 426] on input "Continue" at bounding box center [757, 431] width 248 height 49
type input "Create Schedule"
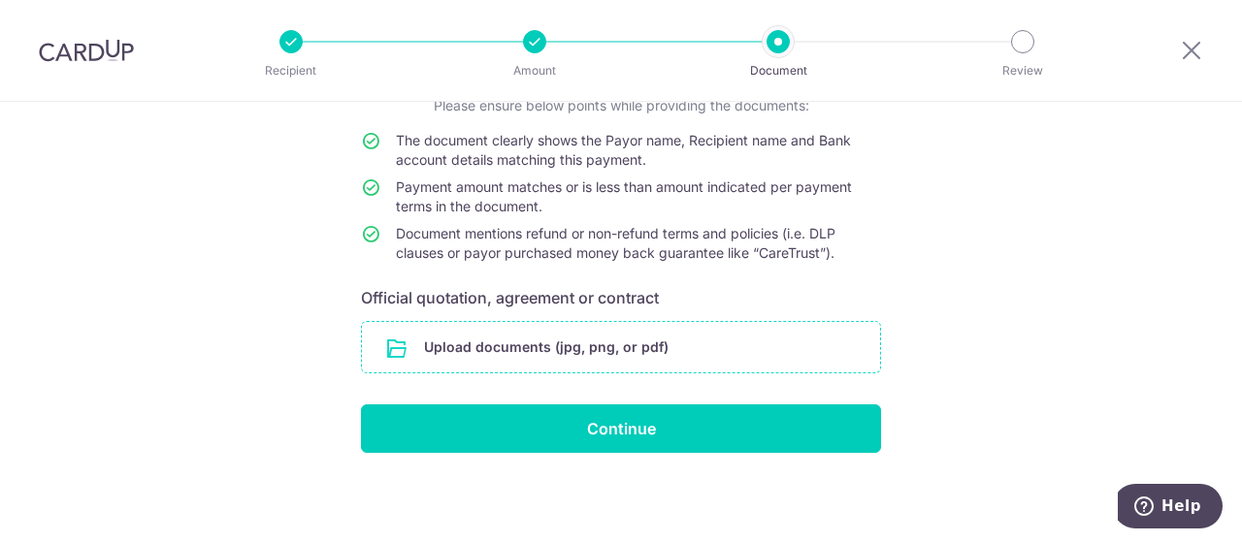
click at [587, 347] on input "file" at bounding box center [621, 347] width 518 height 50
click at [579, 356] on input "file" at bounding box center [621, 347] width 518 height 50
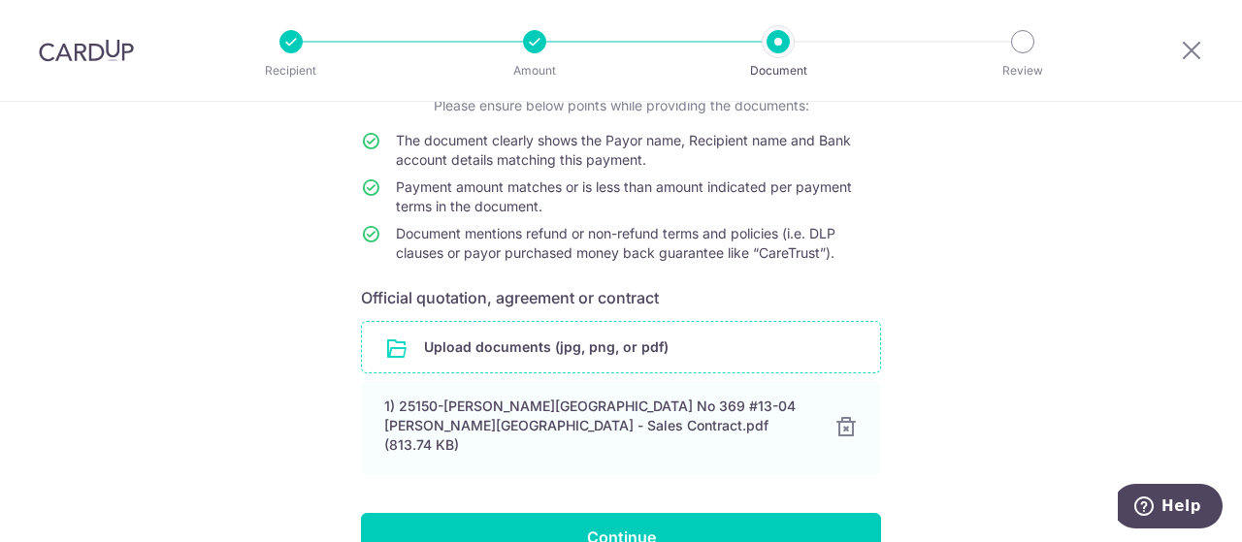
scroll to position [243, 0]
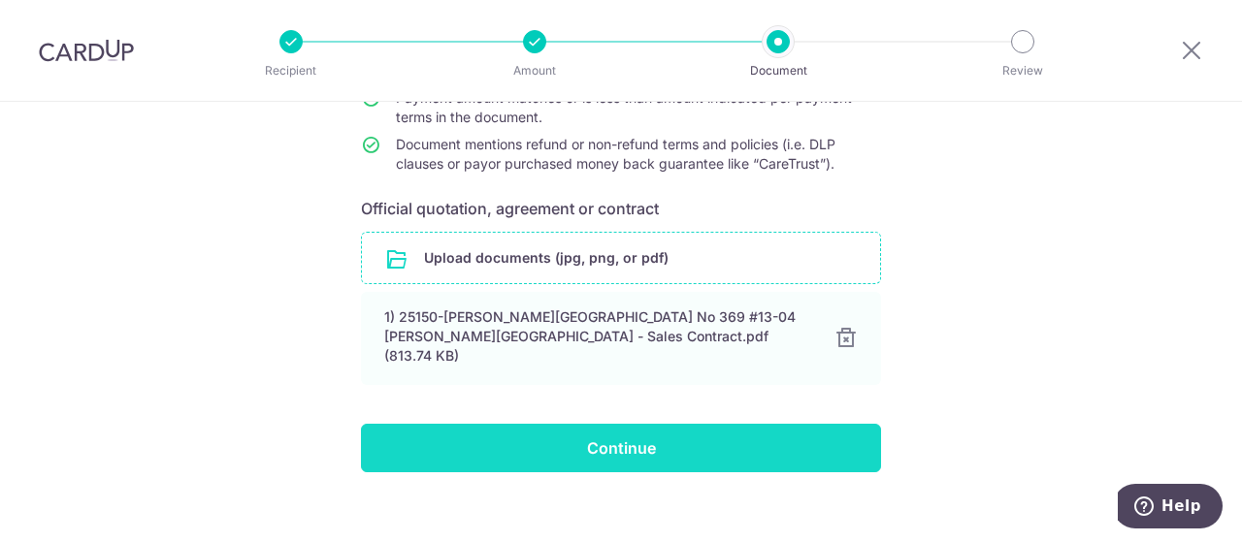
click at [623, 432] on input "Continue" at bounding box center [621, 448] width 520 height 49
